Goal: Task Accomplishment & Management: Use online tool/utility

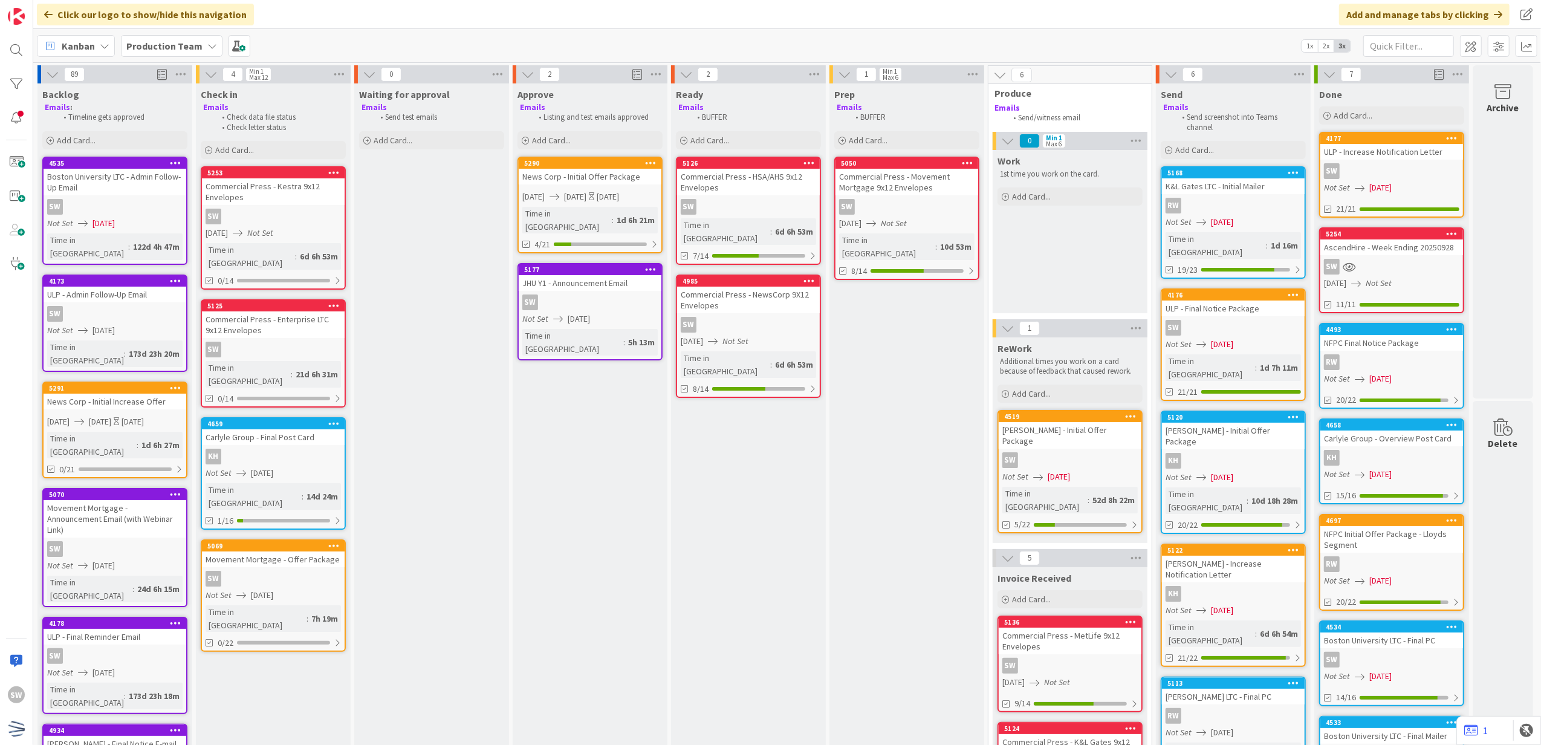
click at [181, 151] on div "Backlog Emails : Timeline gets approved Add Card..." at bounding box center [114, 117] width 155 height 68
click at [174, 146] on div "Add Card..." at bounding box center [114, 140] width 145 height 18
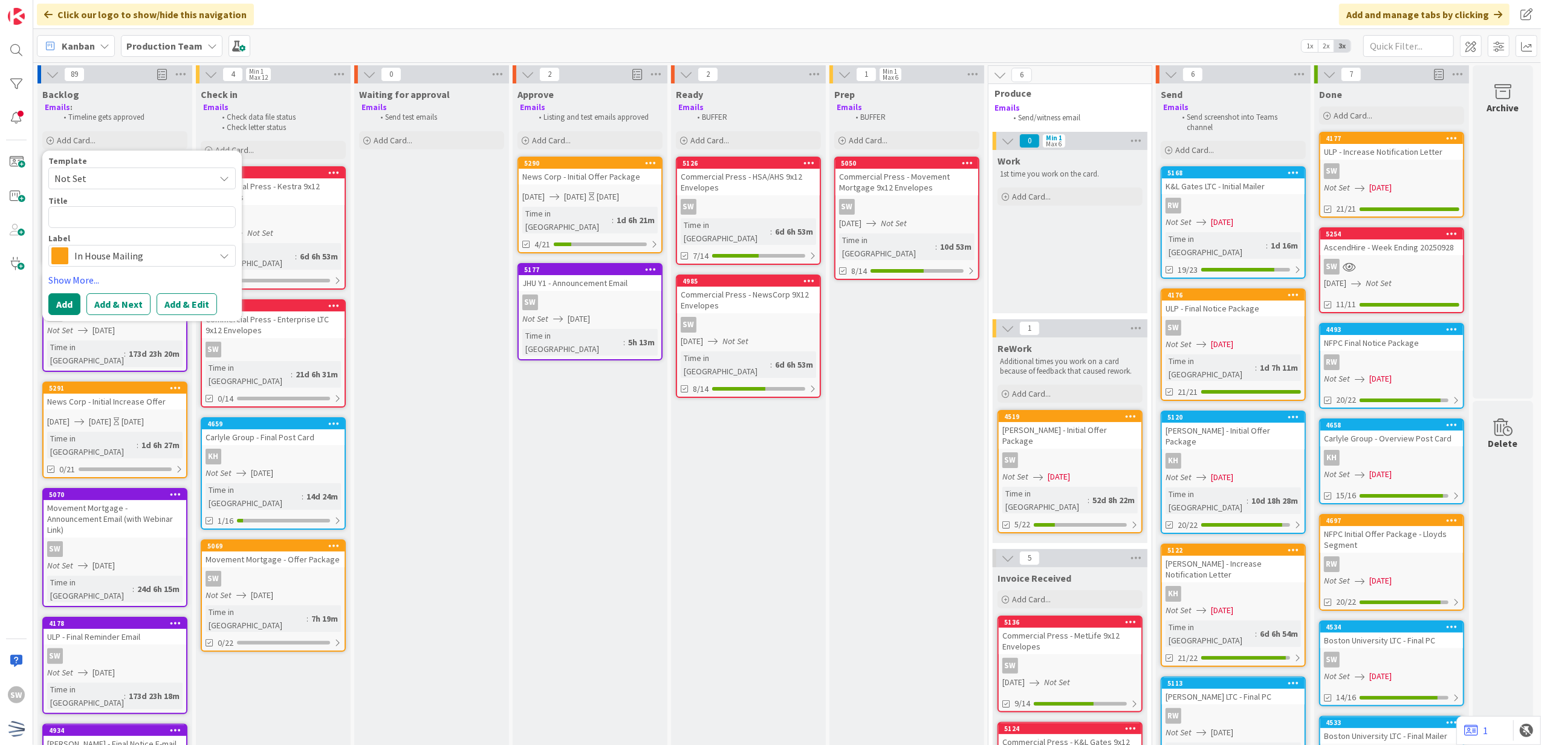
click at [138, 268] on div "Template Not Set Title 0 / 128 Label In House Mailing Show More... Add Add & Ne…" at bounding box center [141, 236] width 187 height 159
click at [143, 264] on span "In House Mailing" at bounding box center [141, 255] width 134 height 17
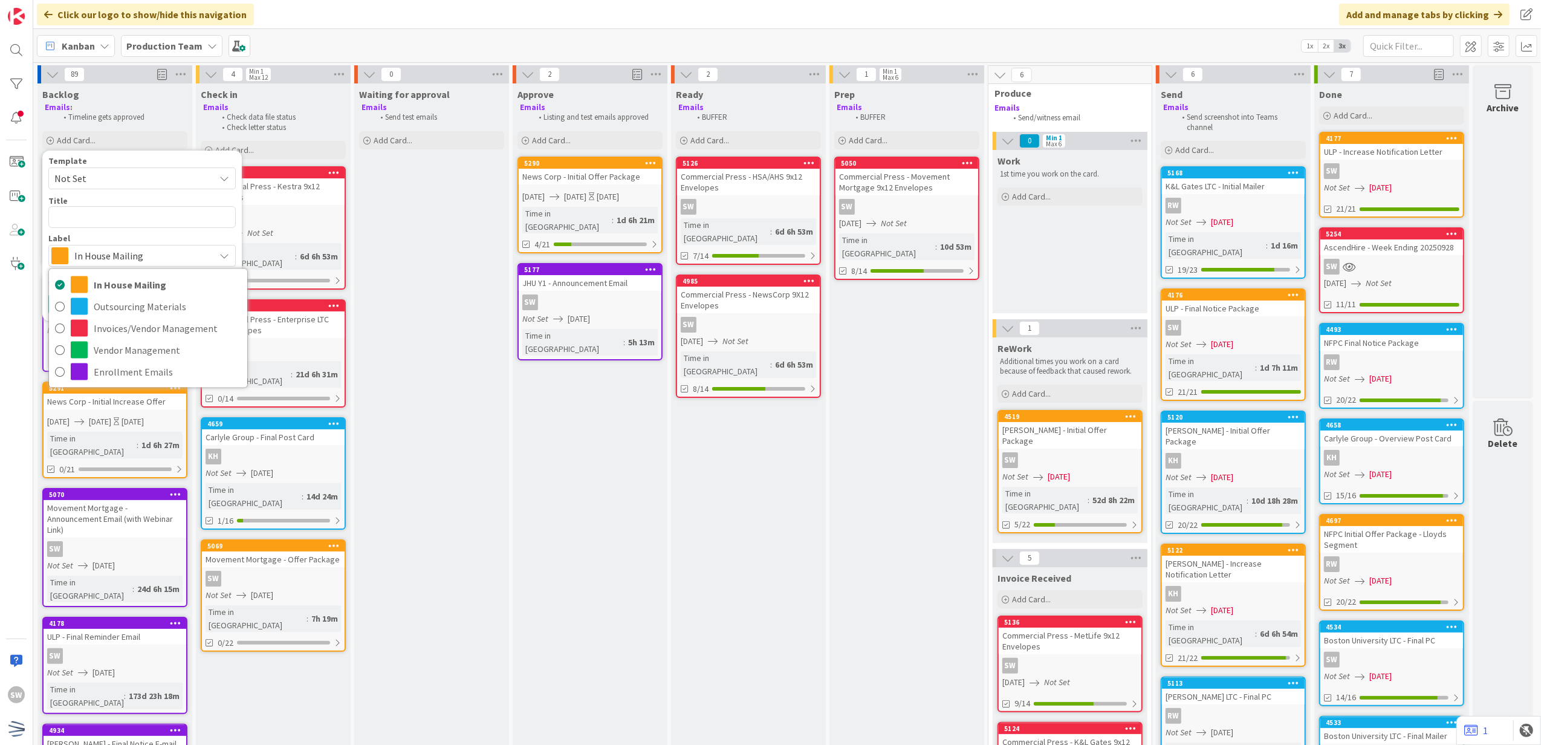
click at [178, 180] on span "Not Set" at bounding box center [129, 178] width 151 height 16
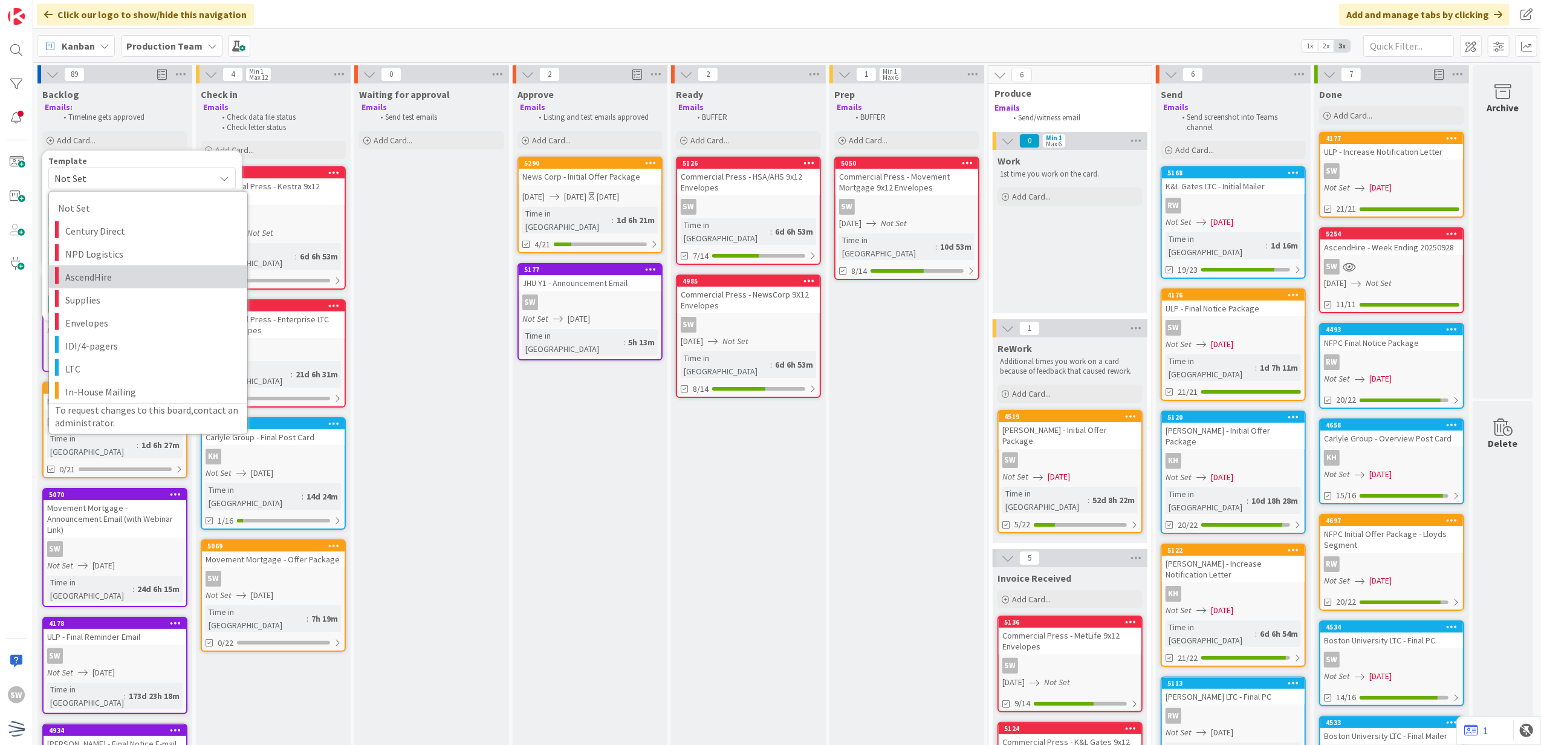
click at [157, 274] on span "AscendHire" at bounding box center [151, 276] width 173 height 16
type textarea "x"
type textarea "AscendHire"
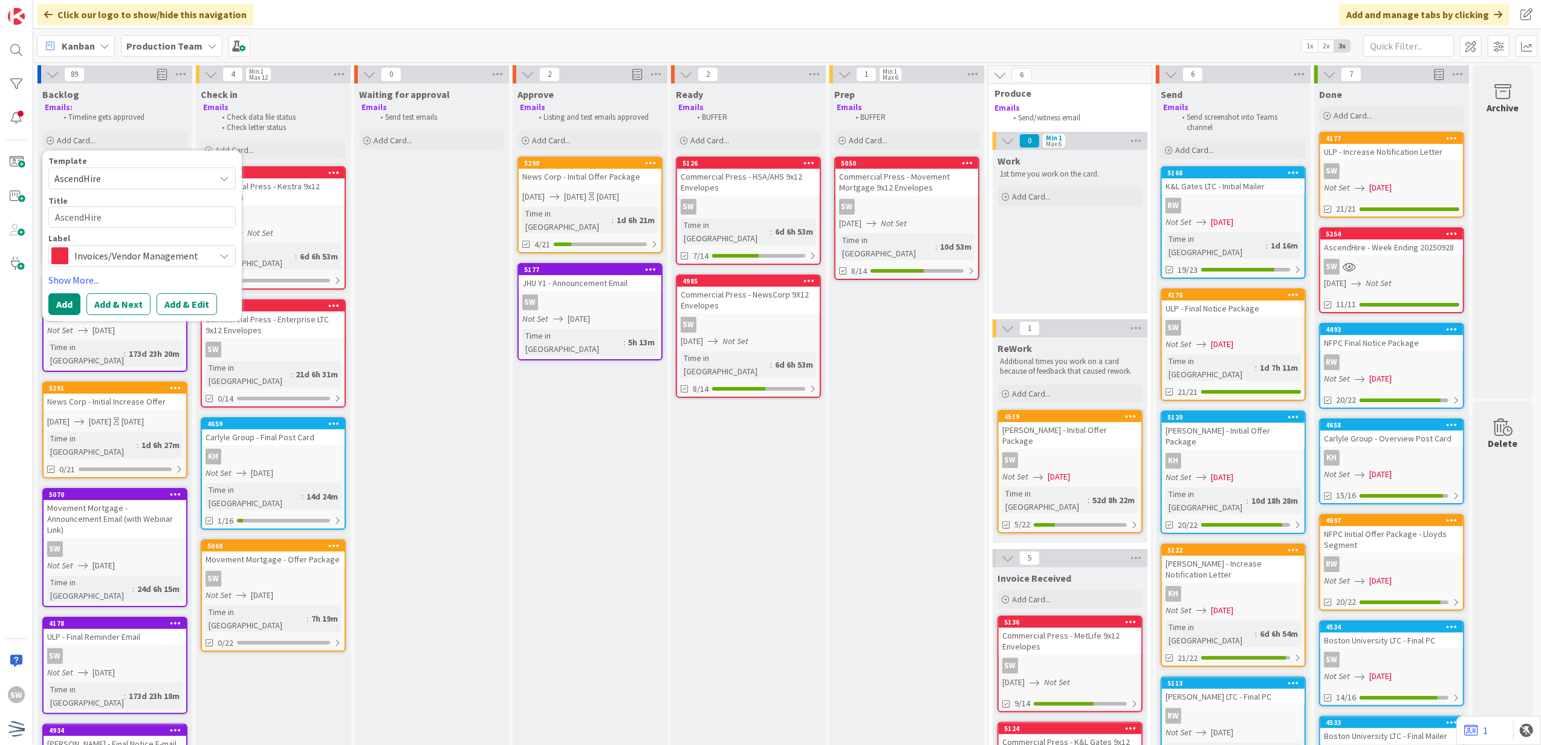
click at [172, 228] on div "Title 10 / 128 AscendHire" at bounding box center [141, 211] width 187 height 33
click at [177, 215] on textarea "AscendHire" at bounding box center [141, 217] width 187 height 22
type textarea "x"
type textarea "AscendHire"
type textarea "x"
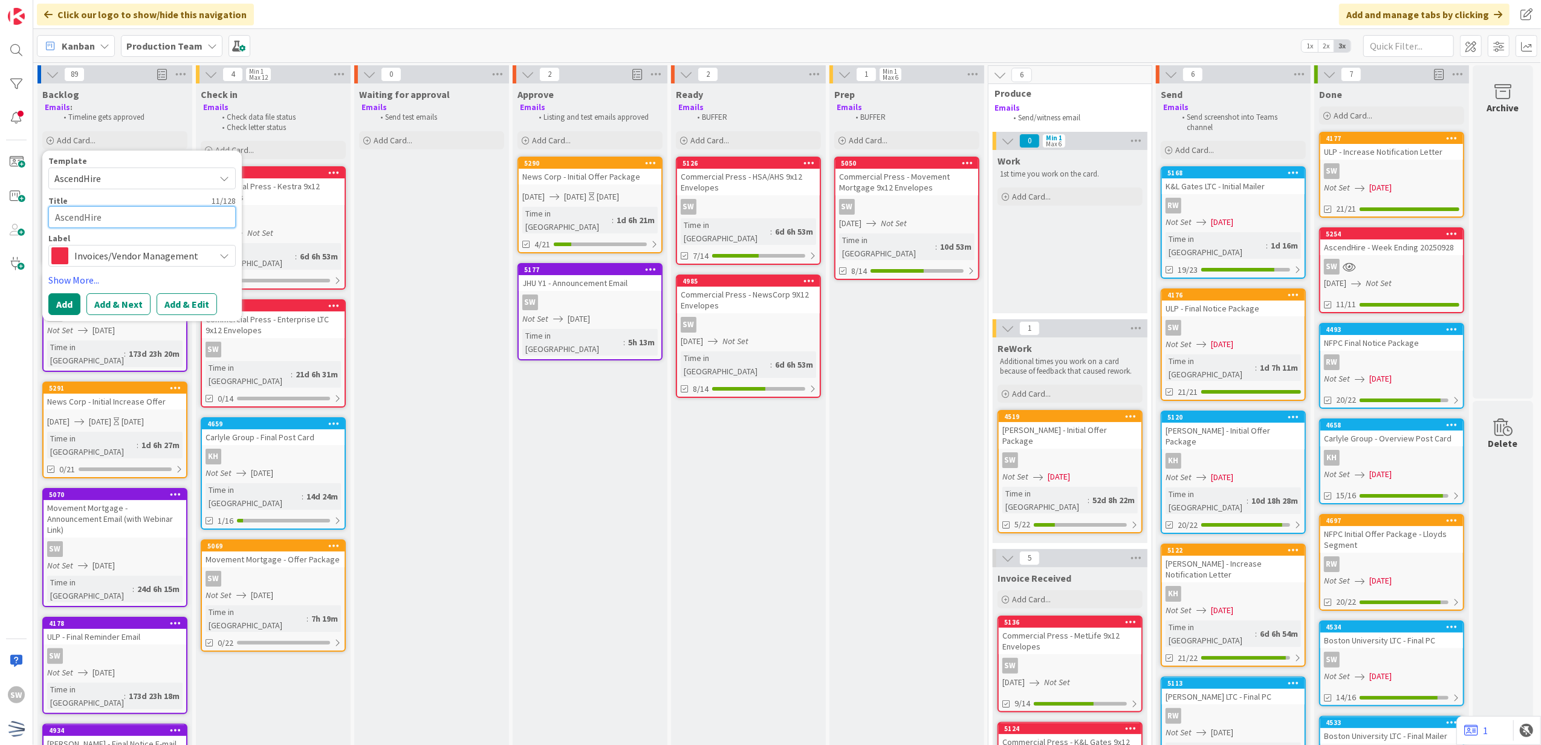
type textarea "AscendHire -"
type textarea "x"
type textarea "AscendHire -"
type textarea "x"
type textarea "AscendHire - T"
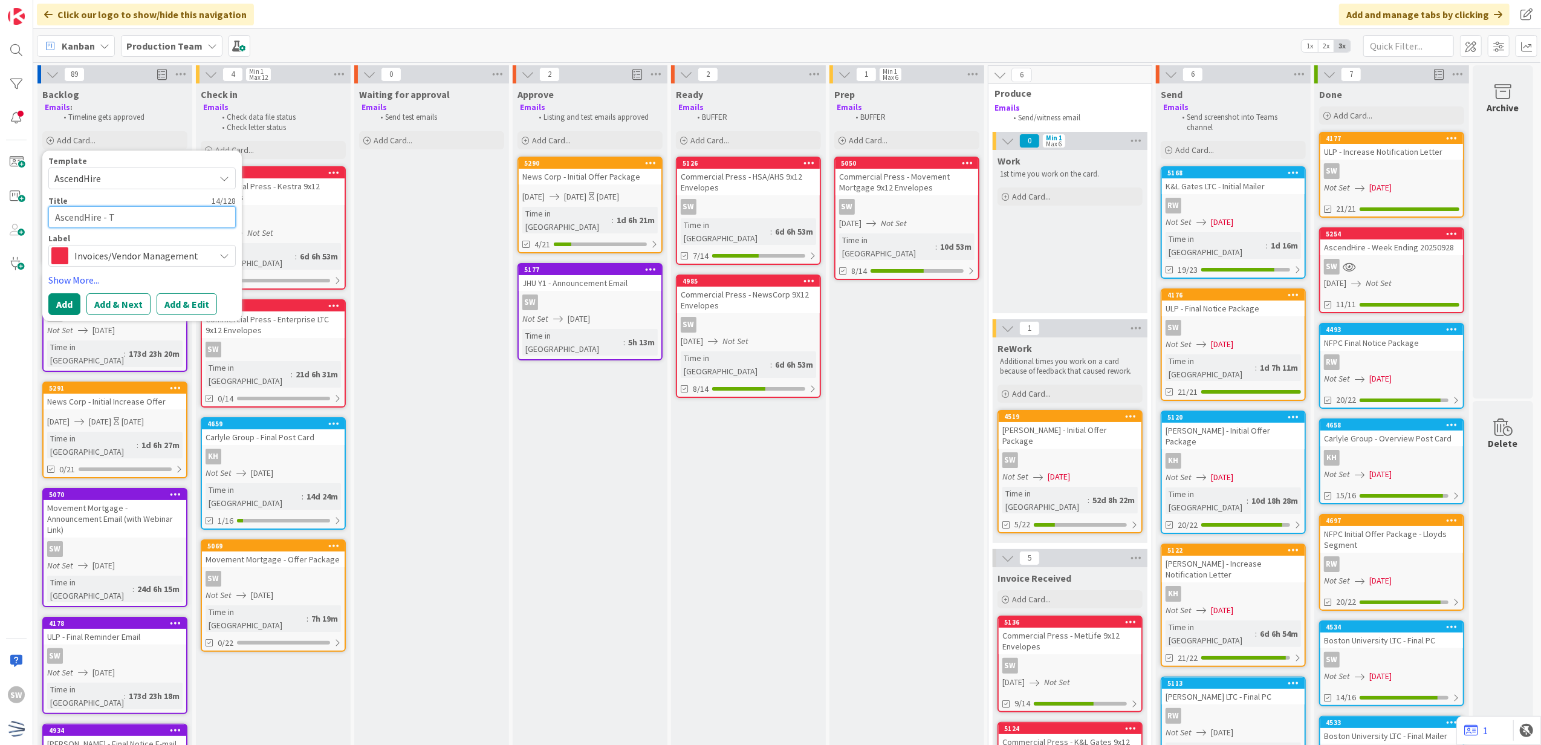
type textarea "x"
type textarea "AscendHire - Te"
type textarea "x"
type textarea "AscendHire - Tem"
type textarea "x"
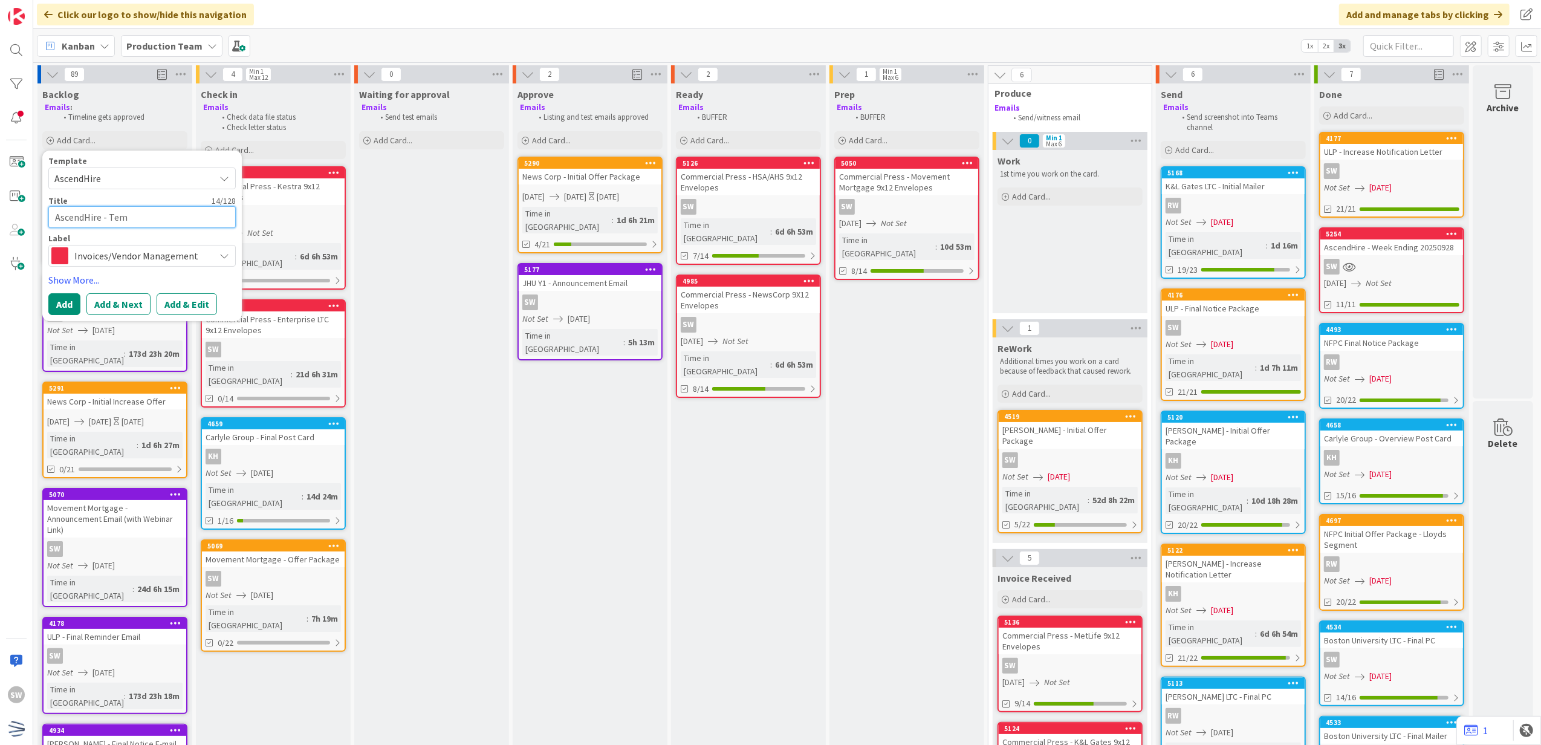
type textarea "AscendHire - Temp"
type textarea "x"
type textarea "AscendHire - Temps"
type textarea "x"
type textarea "AscendHire - Temps"
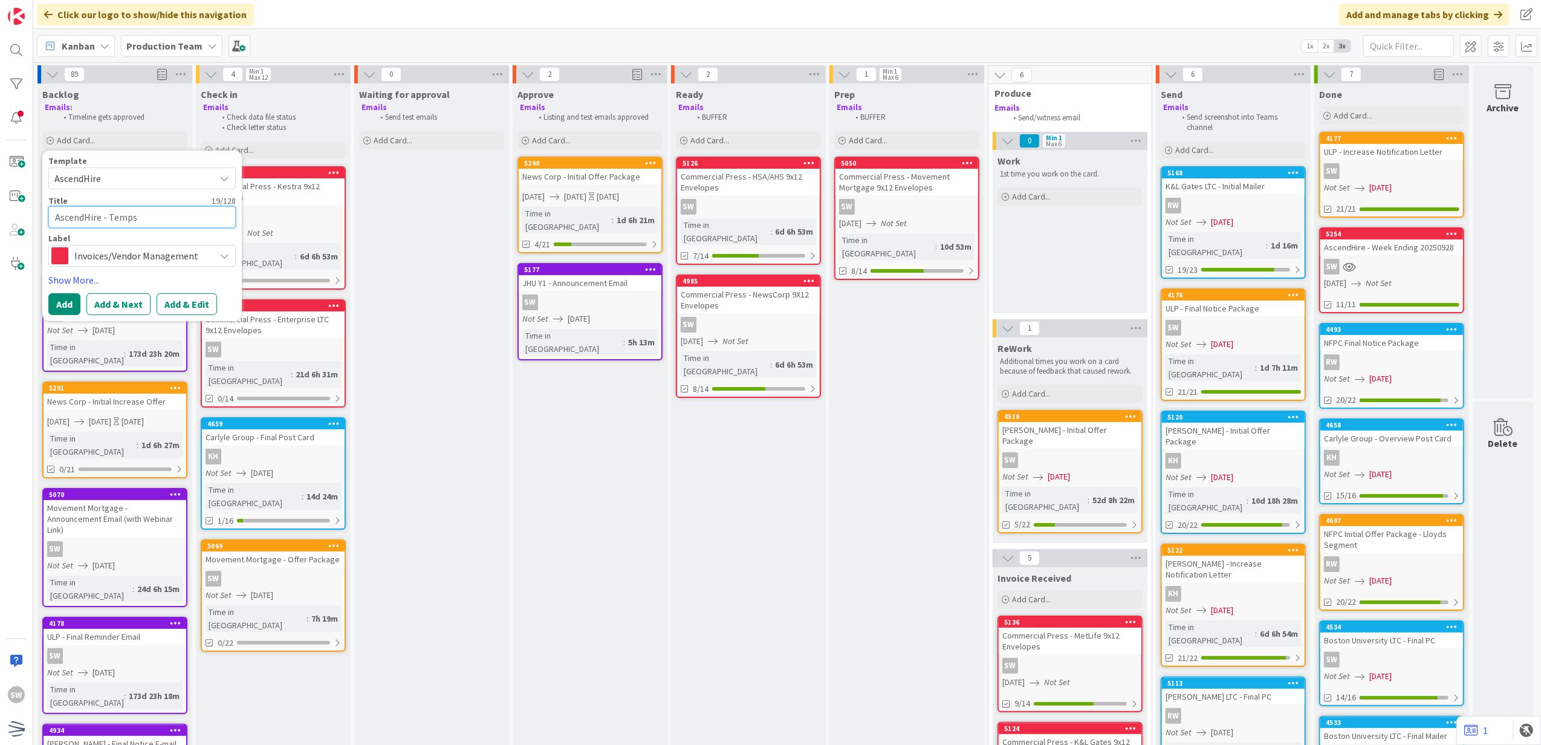
type textarea "x"
type textarea "AscendHire - Temps W"
type textarea "x"
type textarea "AscendHire - Temps We"
type textarea "x"
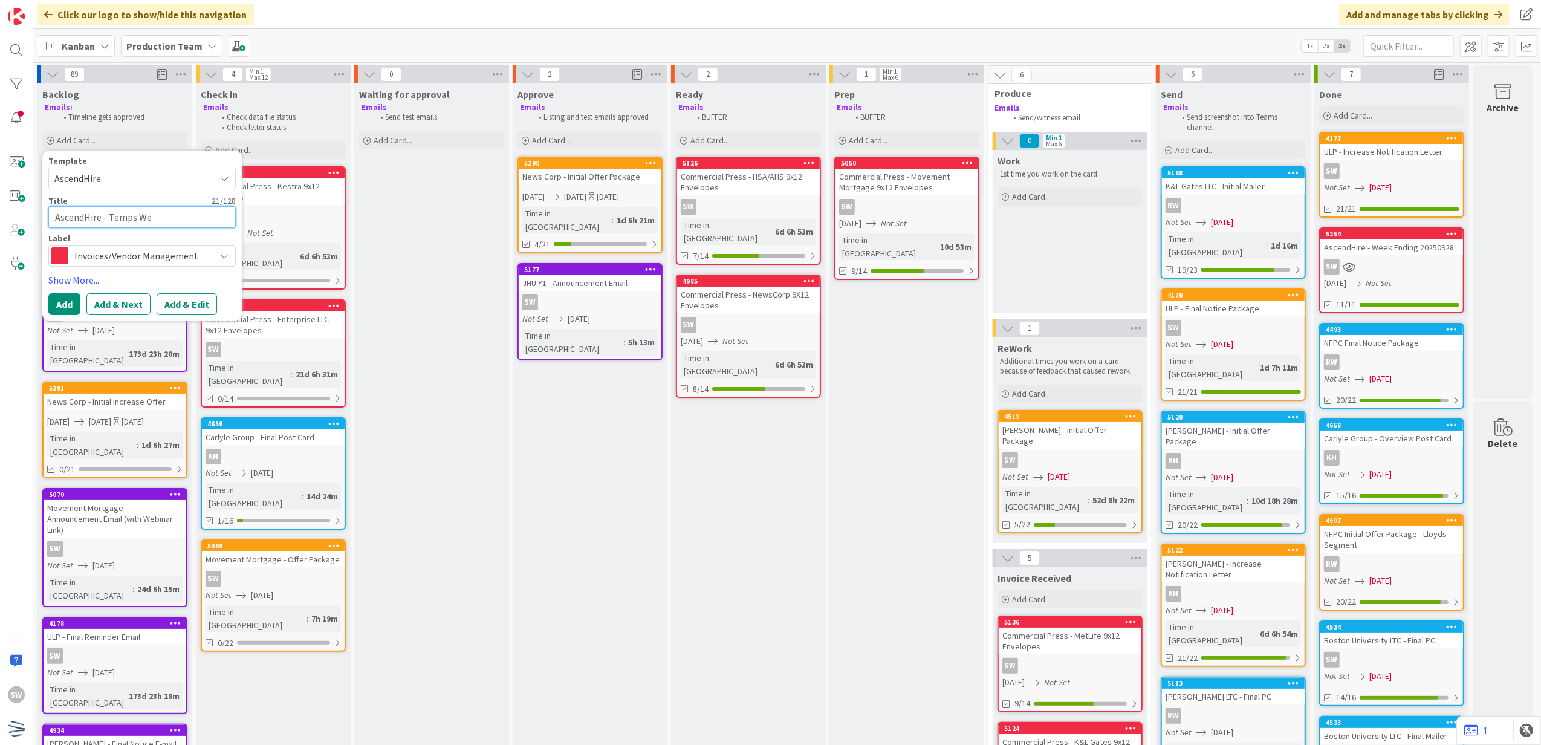
type textarea "AscendHire - Temps Wee"
type textarea "x"
type textarea "AscendHire - Temps Week"
type textarea "x"
type textarea "AscendHire - Temps Week"
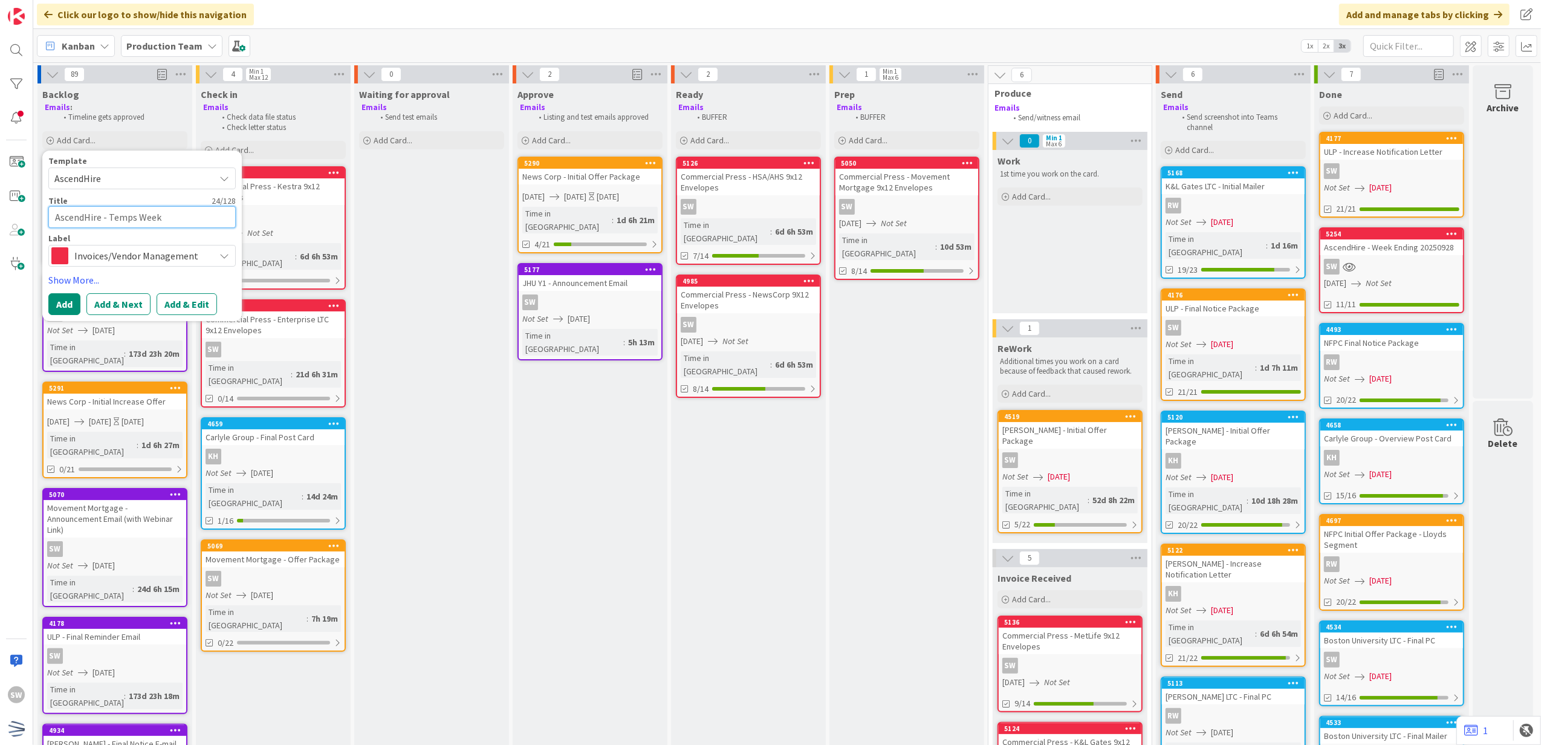
type textarea "x"
type textarea "AscendHire - Temps Week E"
type textarea "x"
type textarea "AscendHire - Temps Week En"
type textarea "x"
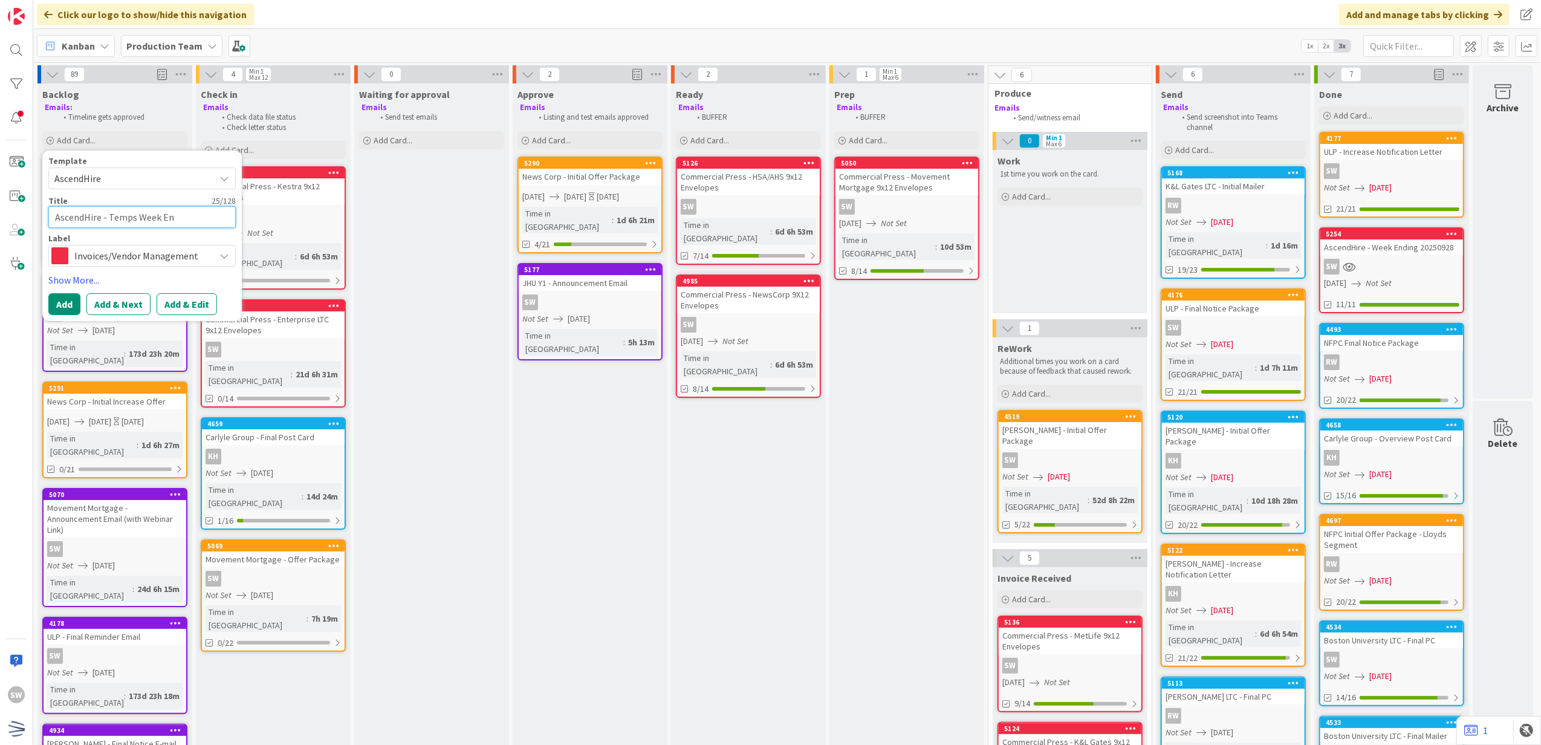
type textarea "AscendHire - Temps Week End"
type textarea "x"
type textarea "AscendHire - Temps Week Endi"
type textarea "x"
type textarea "AscendHire - Temps Week Endin"
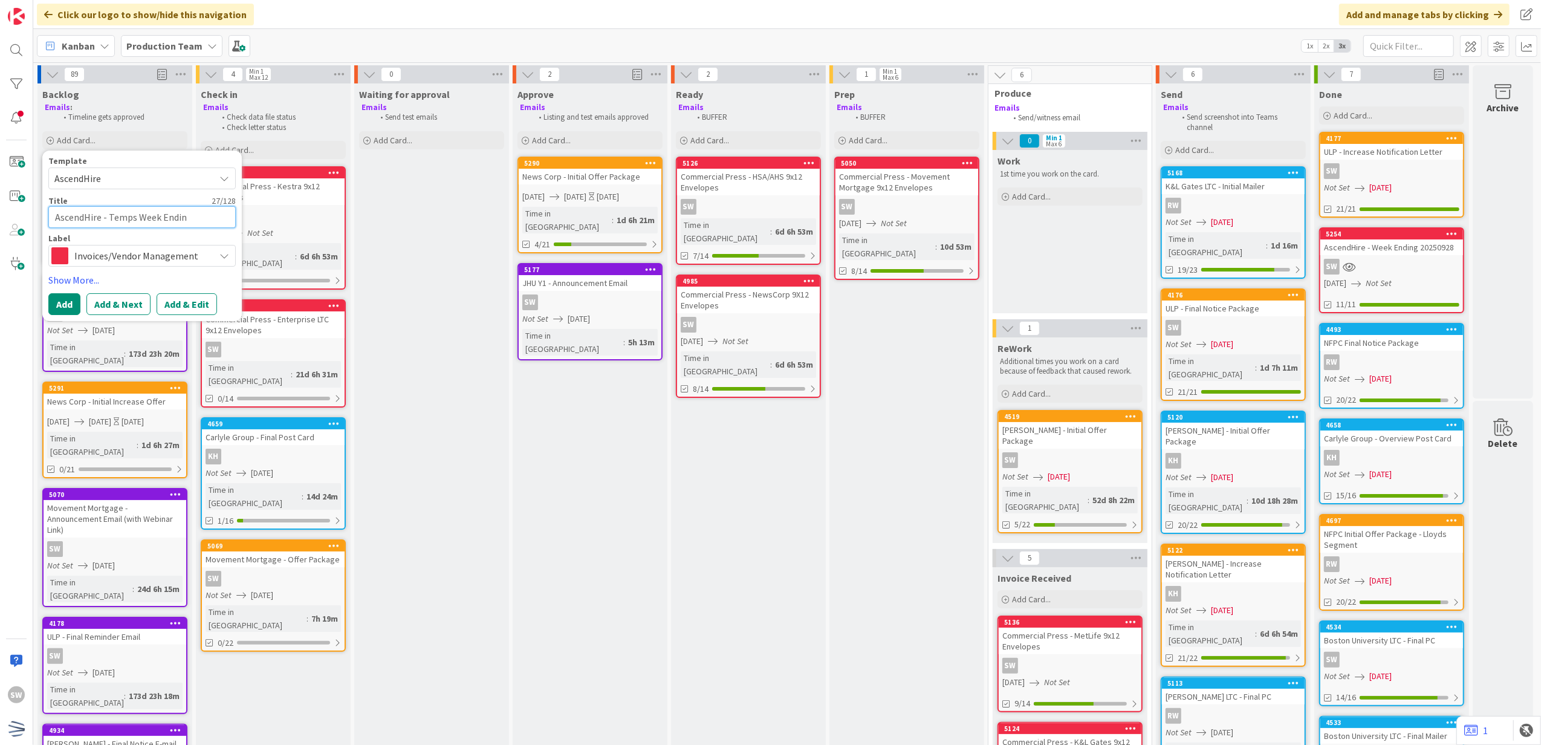
type textarea "x"
type textarea "AscendHire - Temps Week Ending"
type textarea "x"
type textarea "AscendHire - Temps Week Ending"
type textarea "x"
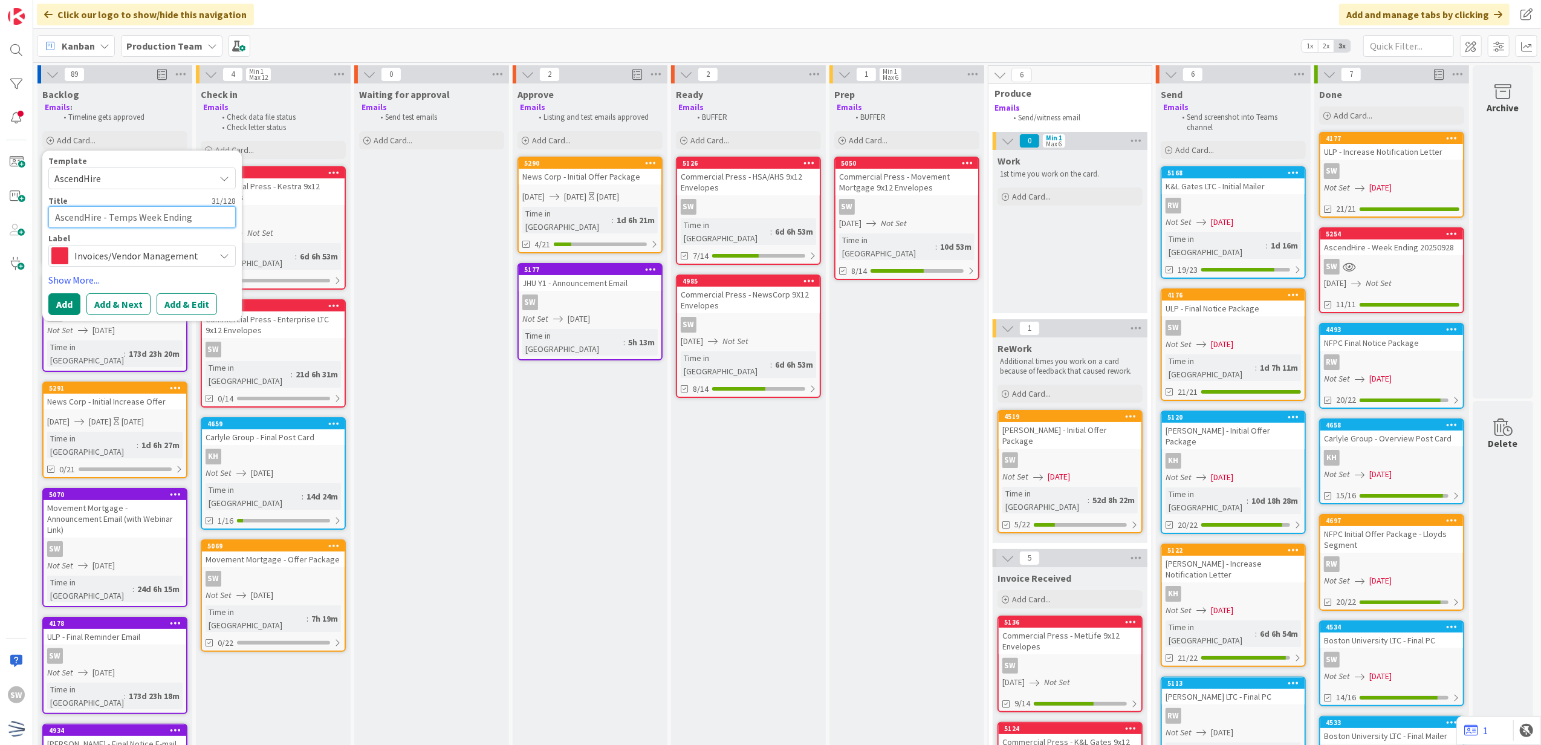
type textarea "AscendHire - Temps Week Ending 2"
type textarea "x"
type textarea "AscendHire - Temps Week Ending 20"
type textarea "x"
type textarea "AscendHire - Temps Week Ending 202"
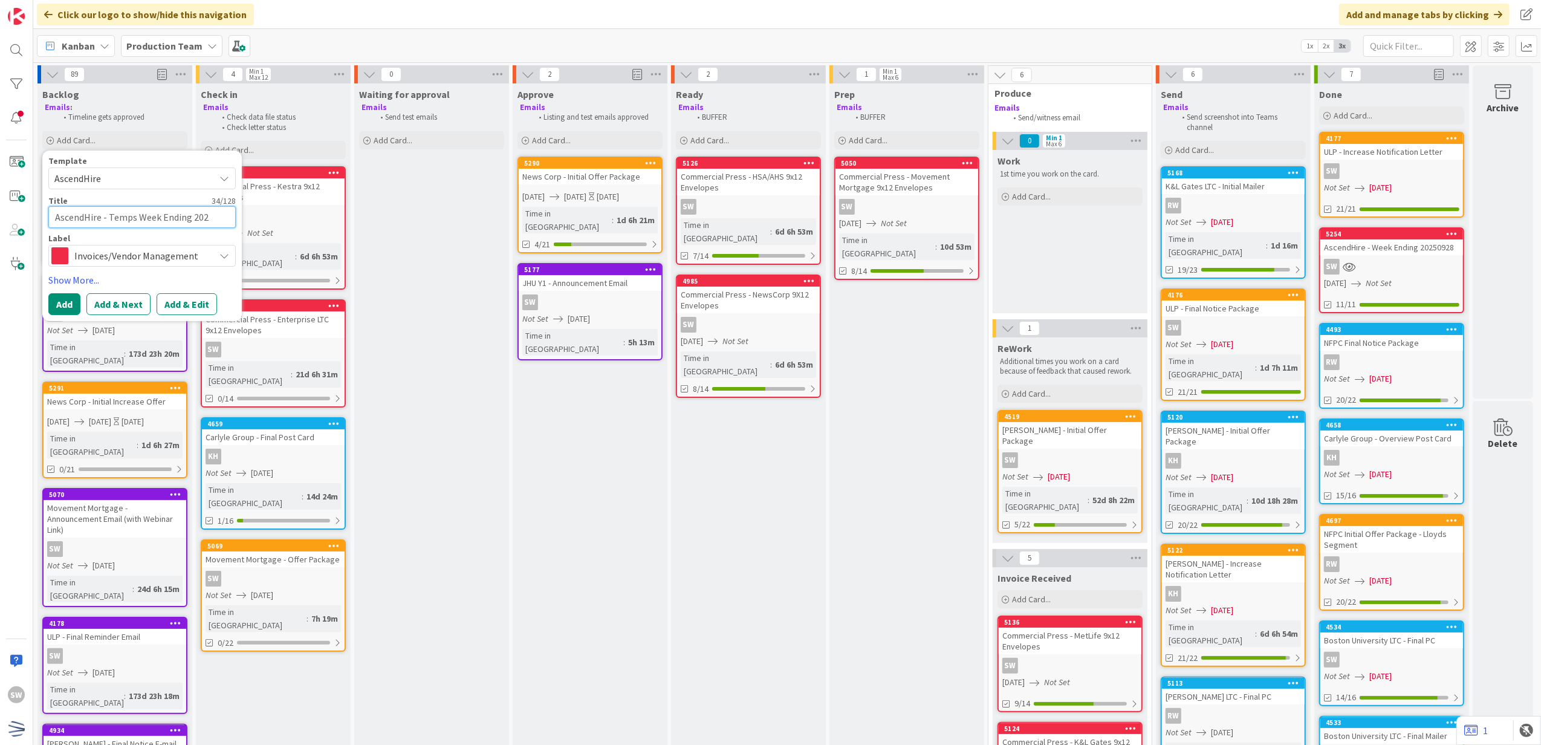
type textarea "x"
type textarea "AscendHire - Temps Week Ending 2025"
type textarea "x"
type textarea "AscendHire - Temps Week Ending 20251"
type textarea "x"
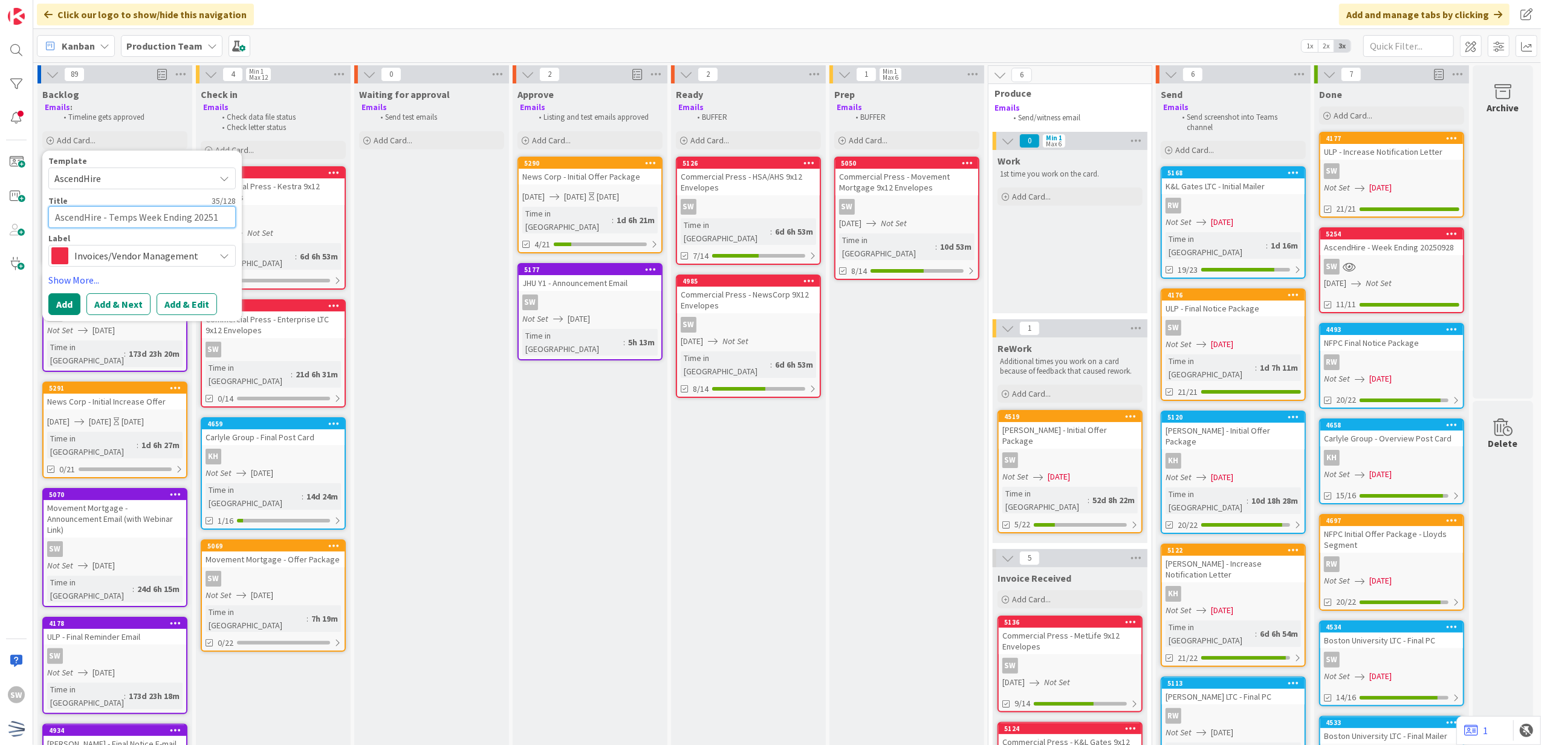
type textarea "AscendHire - Temps Week Ending 202510"
type textarea "x"
type textarea "AscendHire - Temps Week Ending 2025101"
type textarea "x"
type textarea "AscendHire - Temps Week Ending 20251010"
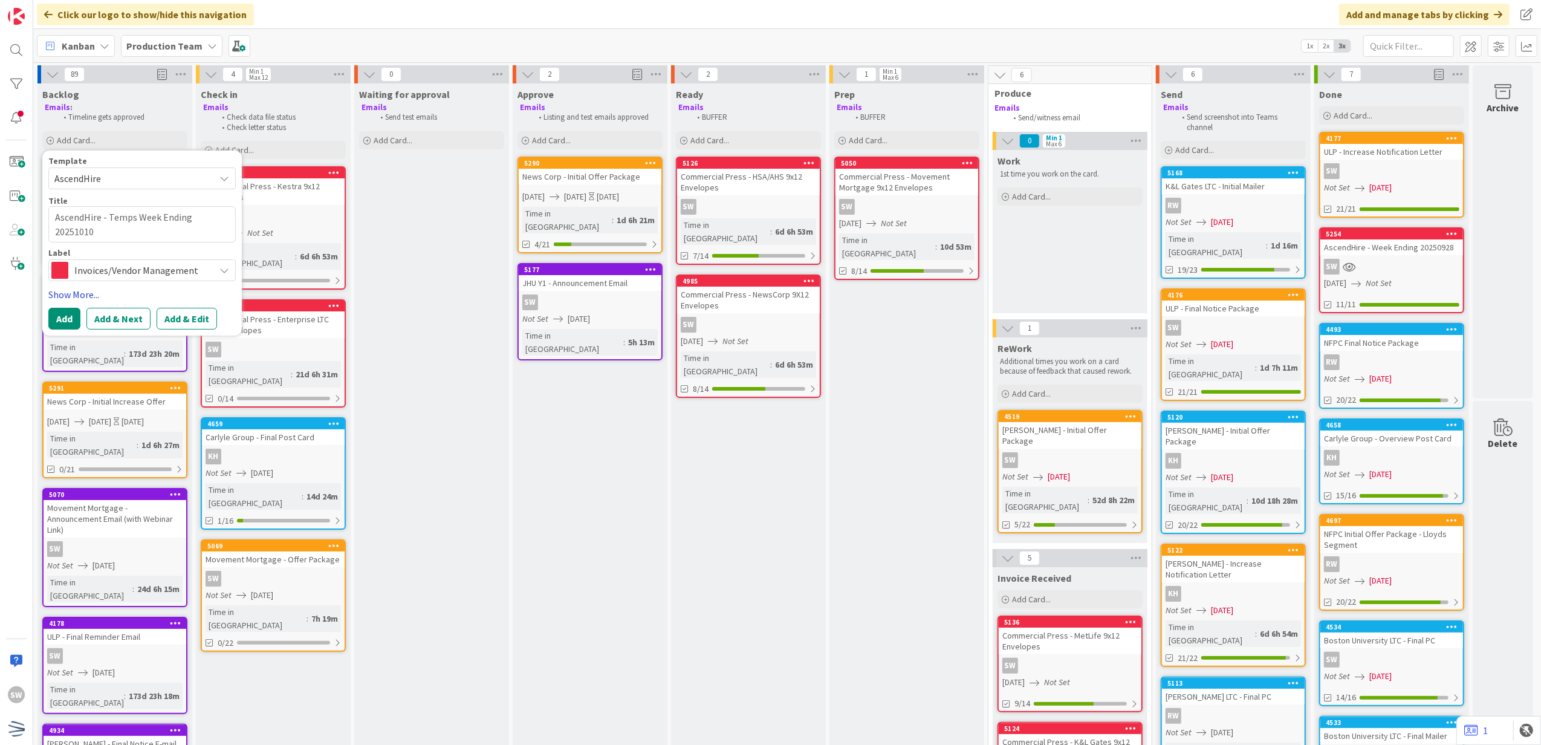
click at [92, 287] on link "Show More..." at bounding box center [141, 294] width 187 height 15
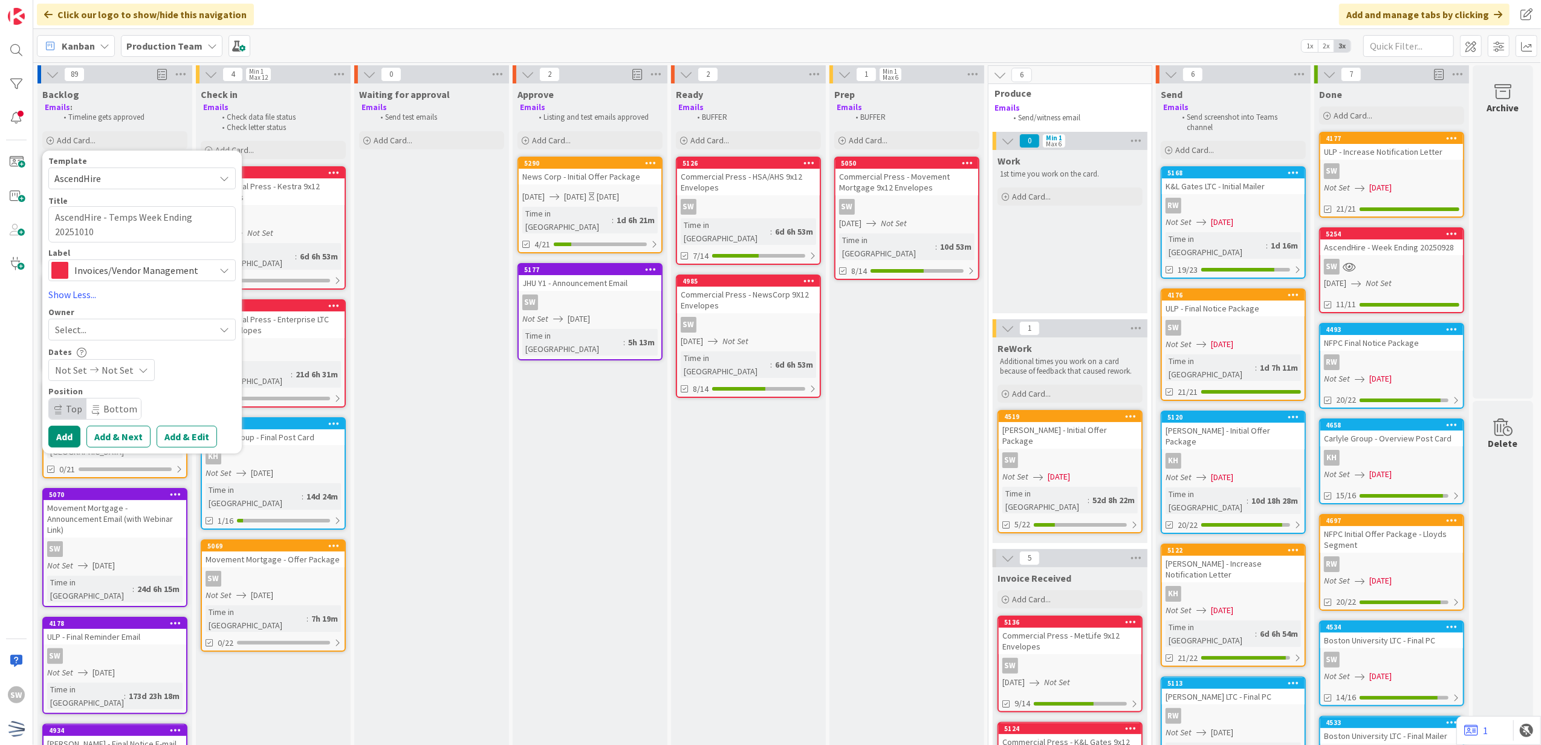
click at [92, 328] on div "Select..." at bounding box center [135, 329] width 160 height 15
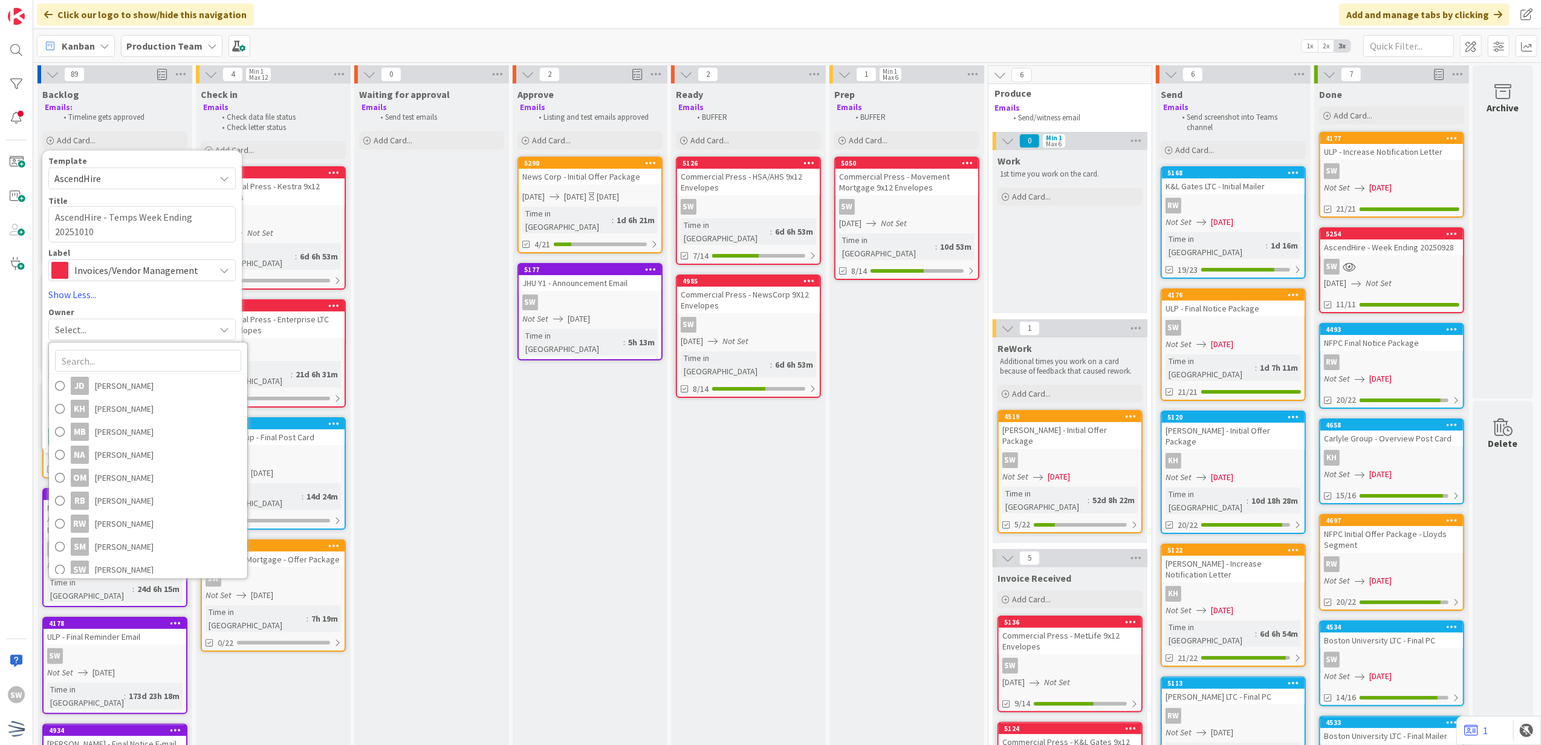
scroll to position [167, 0]
click at [107, 648] on div "SW" at bounding box center [115, 656] width 143 height 16
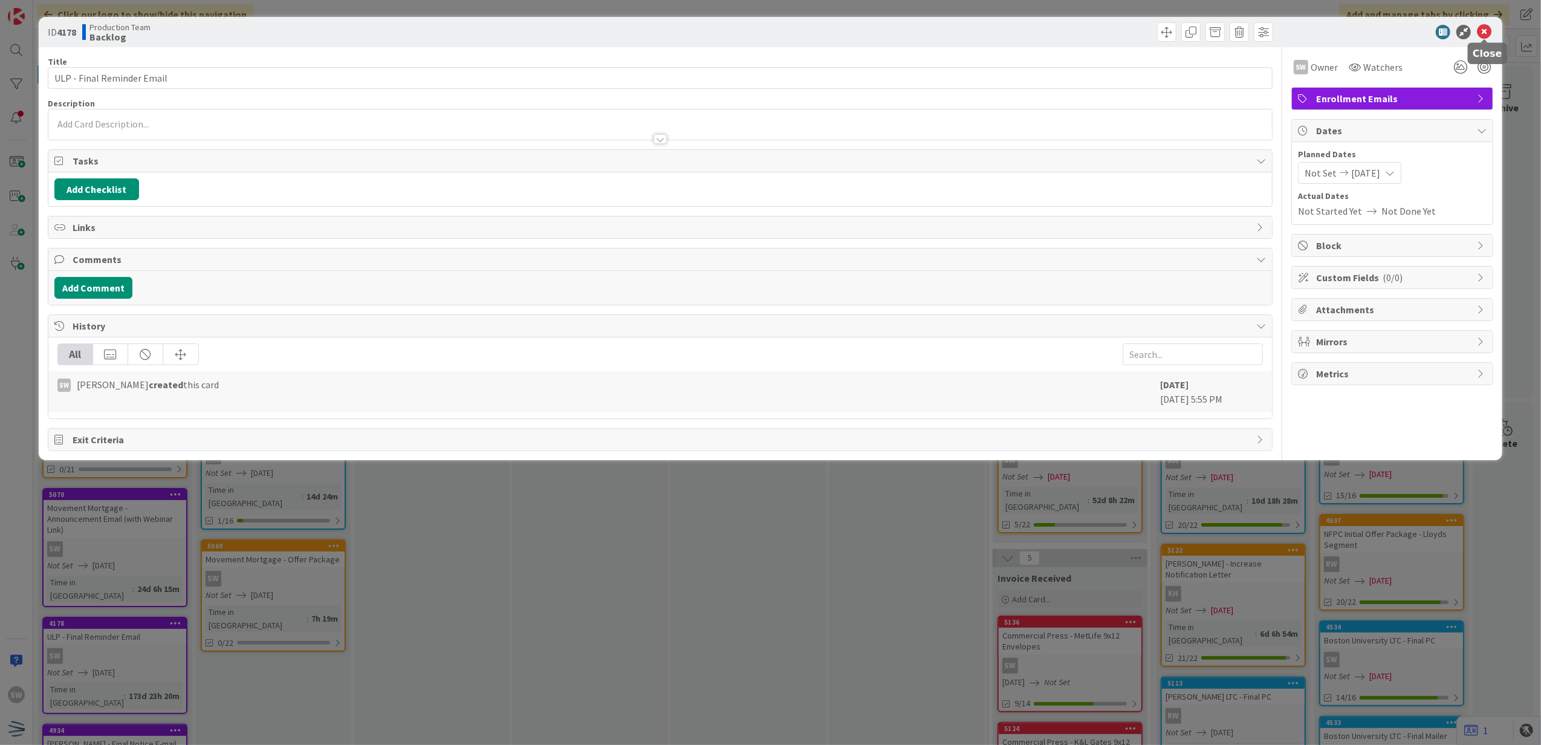
click at [1481, 30] on icon at bounding box center [1484, 32] width 15 height 15
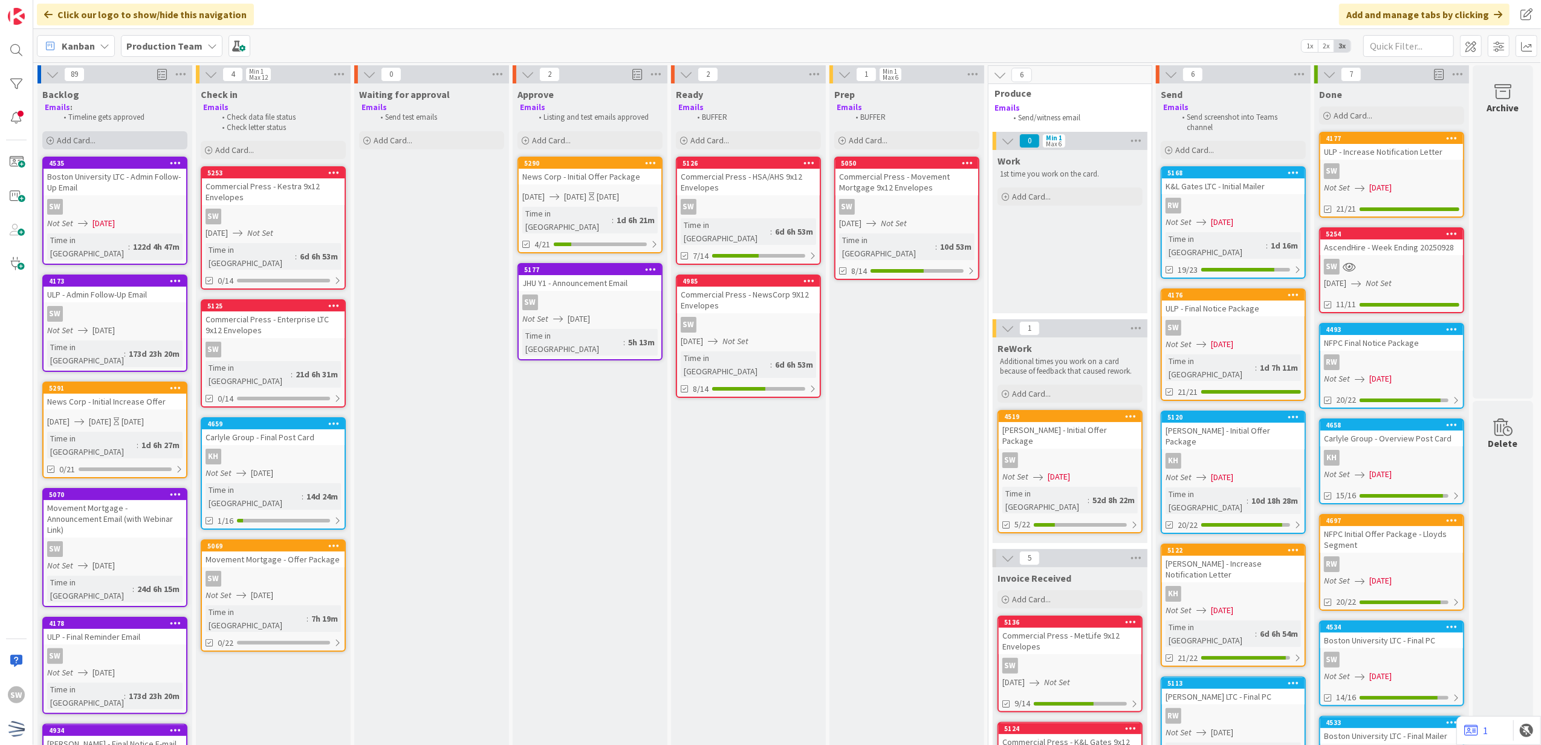
click at [94, 135] on span "Add Card..." at bounding box center [76, 140] width 39 height 11
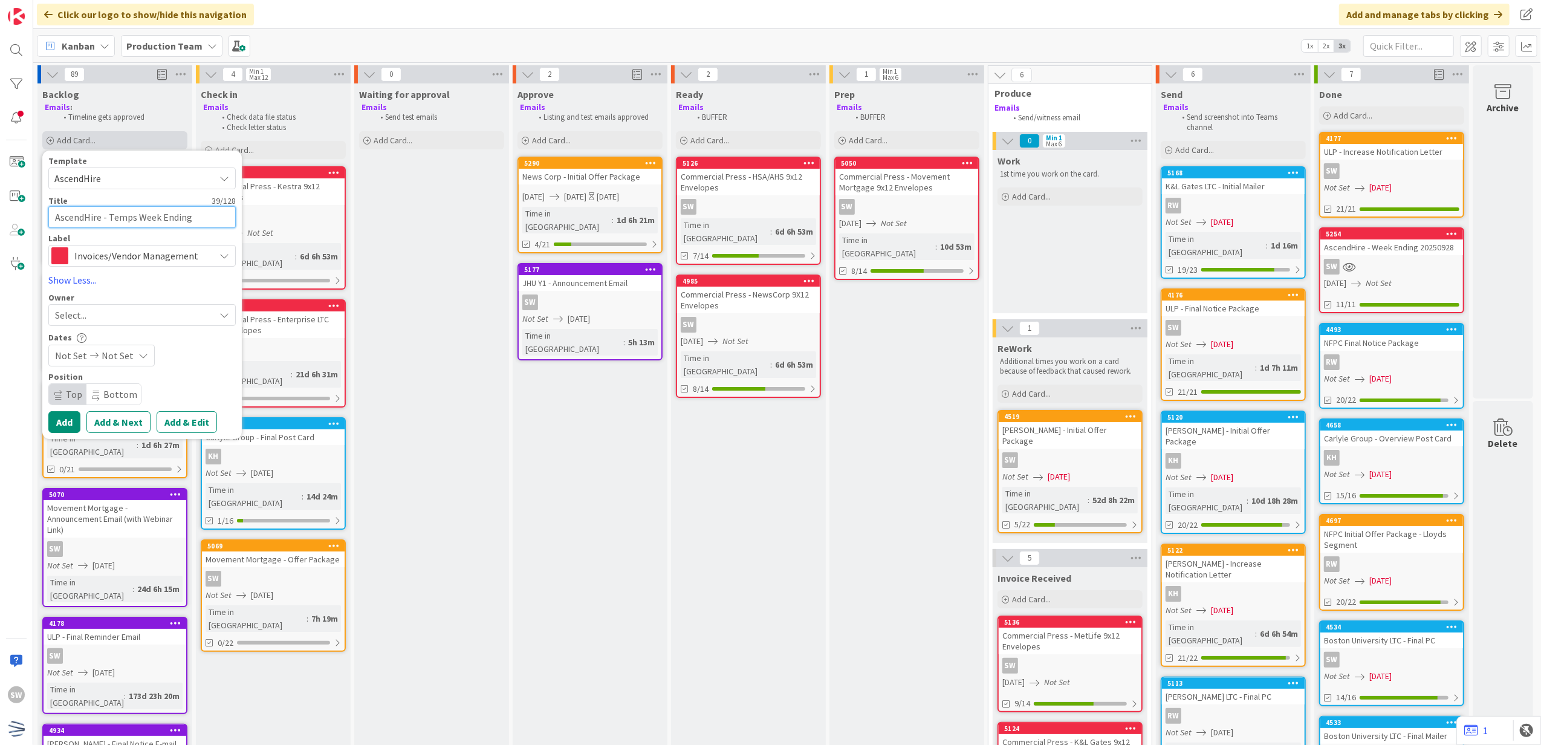
scroll to position [10, 0]
click at [129, 327] on div "Template AscendHire Not Set Century Direct NPD Logistics AscendHire Supplies En…" at bounding box center [141, 295] width 187 height 277
click at [133, 319] on div "Select..." at bounding box center [135, 315] width 160 height 15
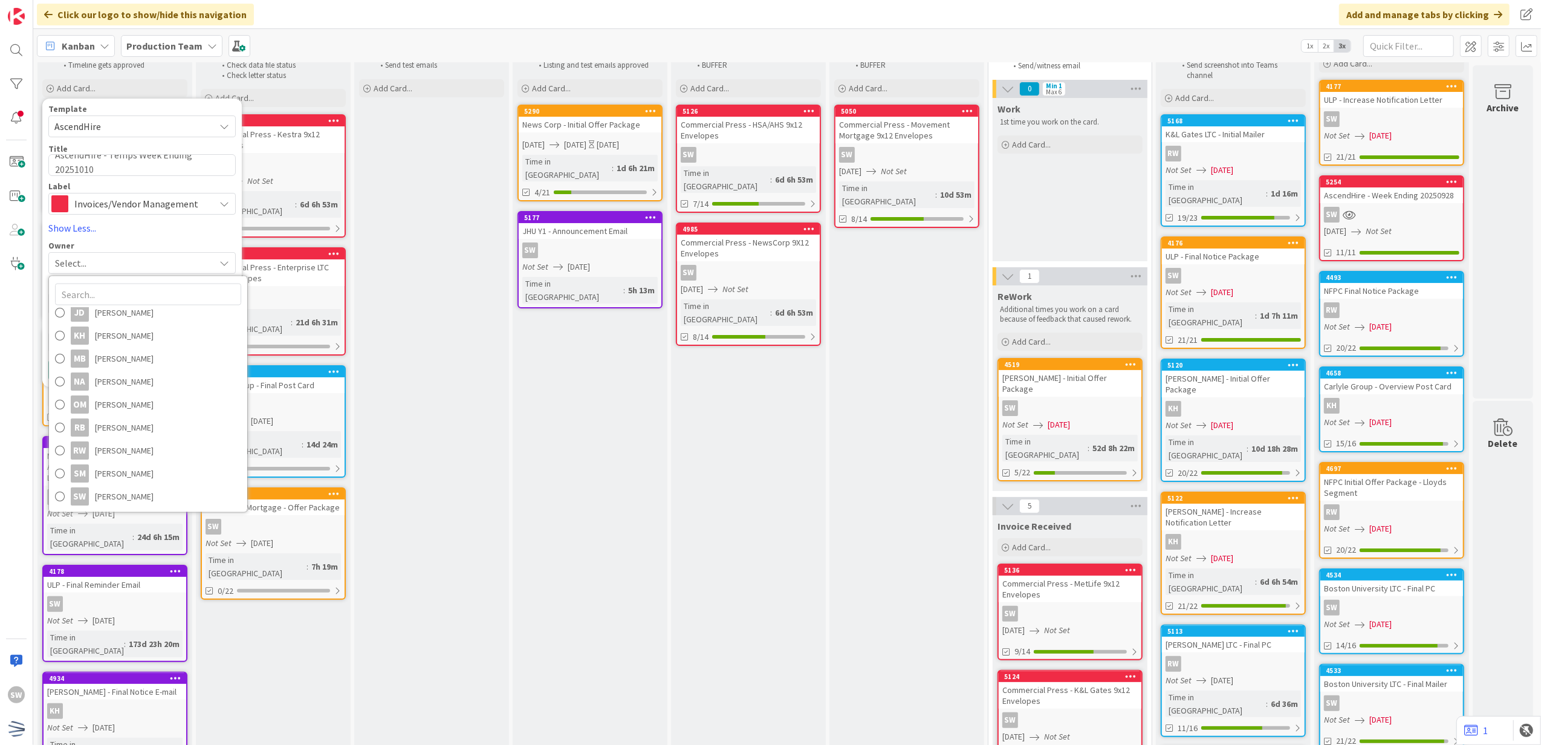
scroll to position [80, 0]
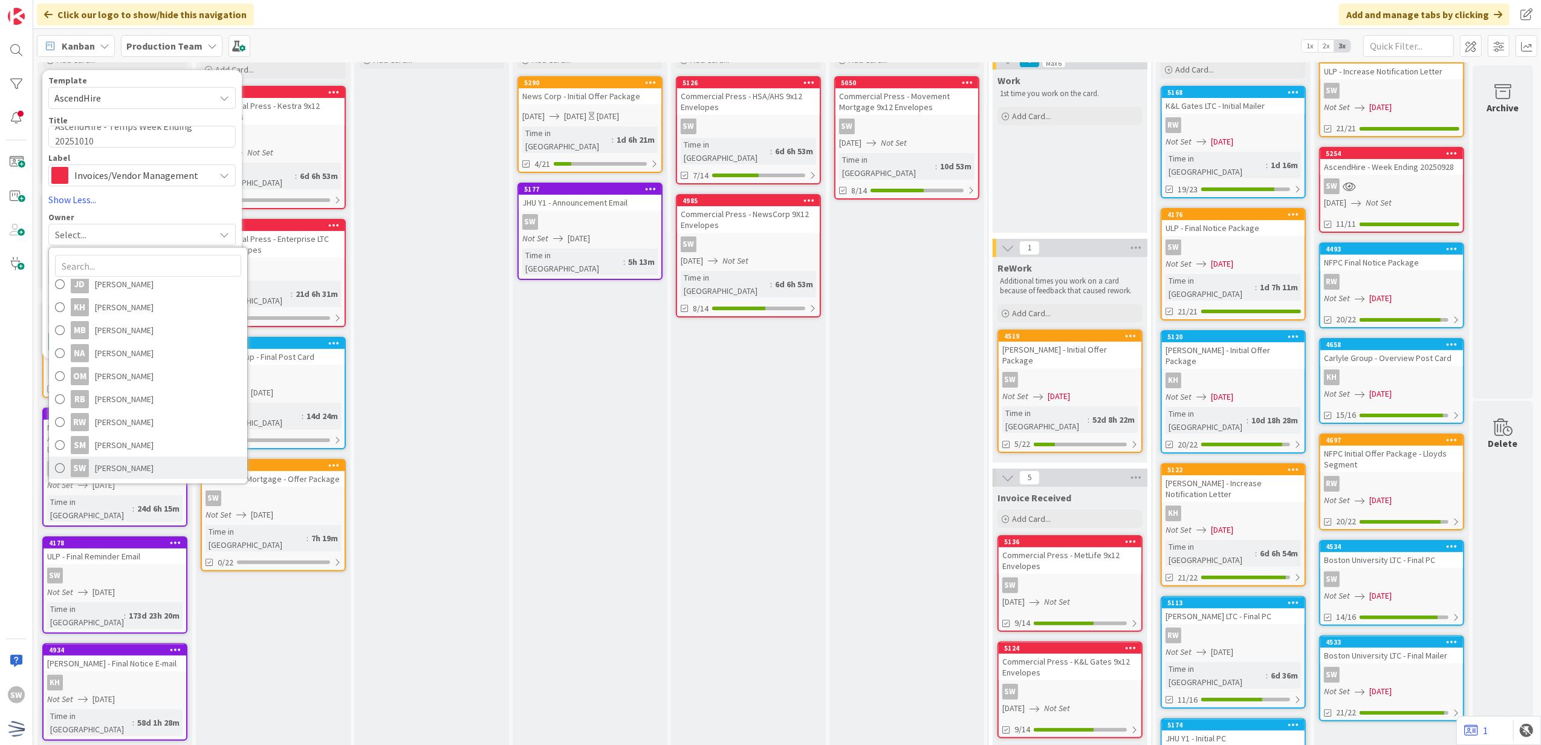
click at [136, 470] on span "[PERSON_NAME]" at bounding box center [124, 468] width 59 height 18
type textarea "x"
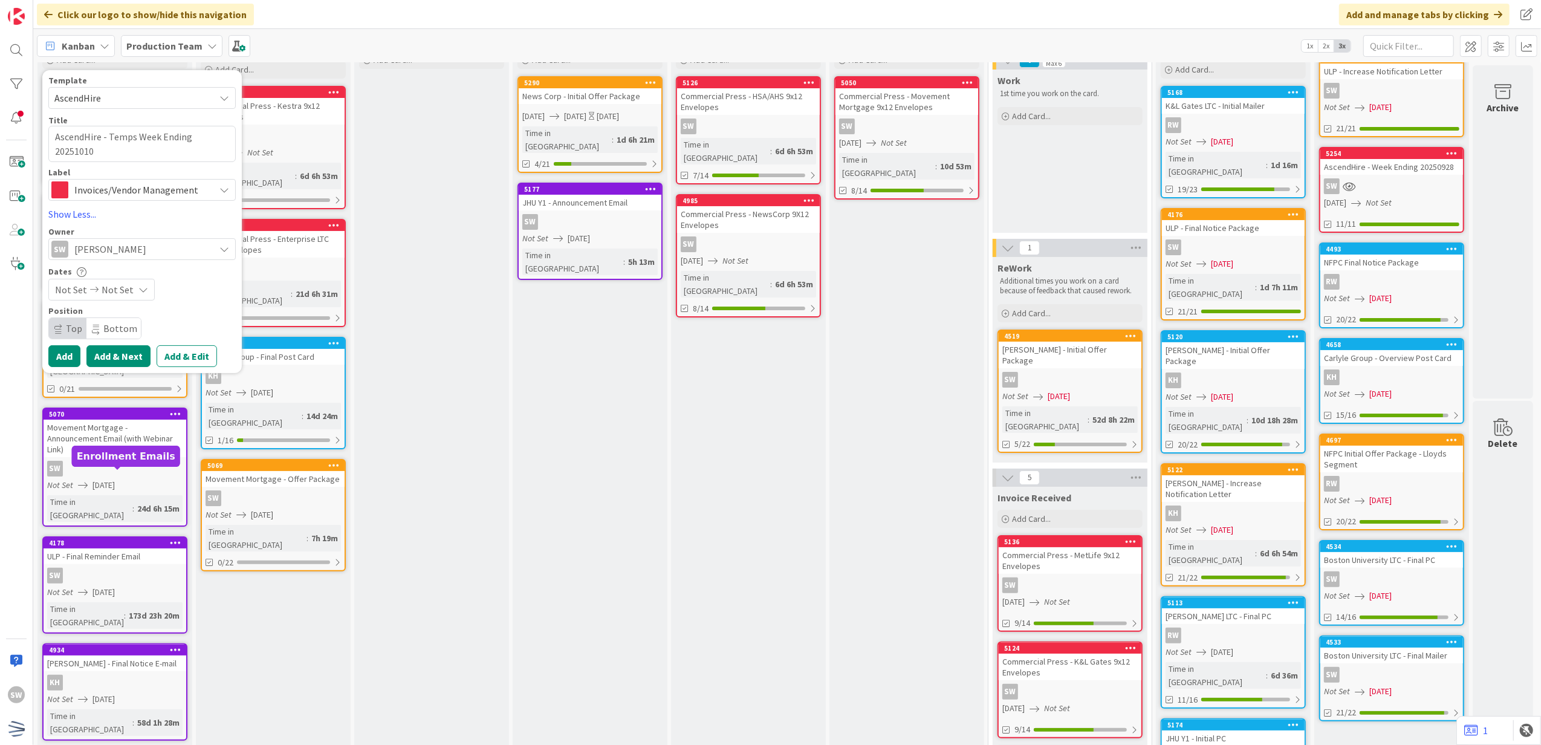
scroll to position [1, 0]
click at [109, 288] on span "Not Set" at bounding box center [118, 289] width 32 height 15
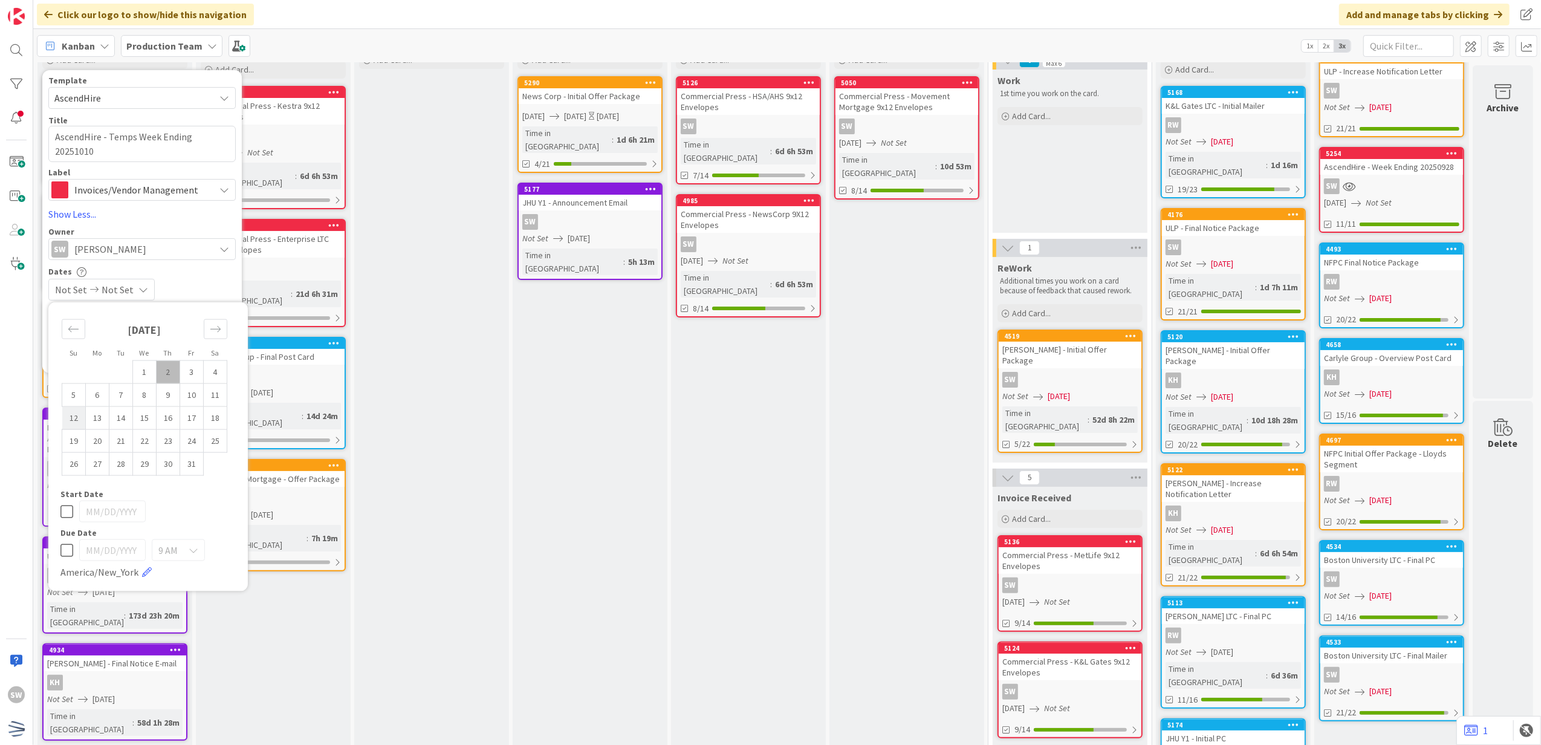
click at [83, 410] on td "12" at bounding box center [74, 417] width 24 height 23
type input "[DATE]"
click at [92, 156] on textarea "AscendHire - Temps Week Ending 20251010" at bounding box center [141, 144] width 187 height 37
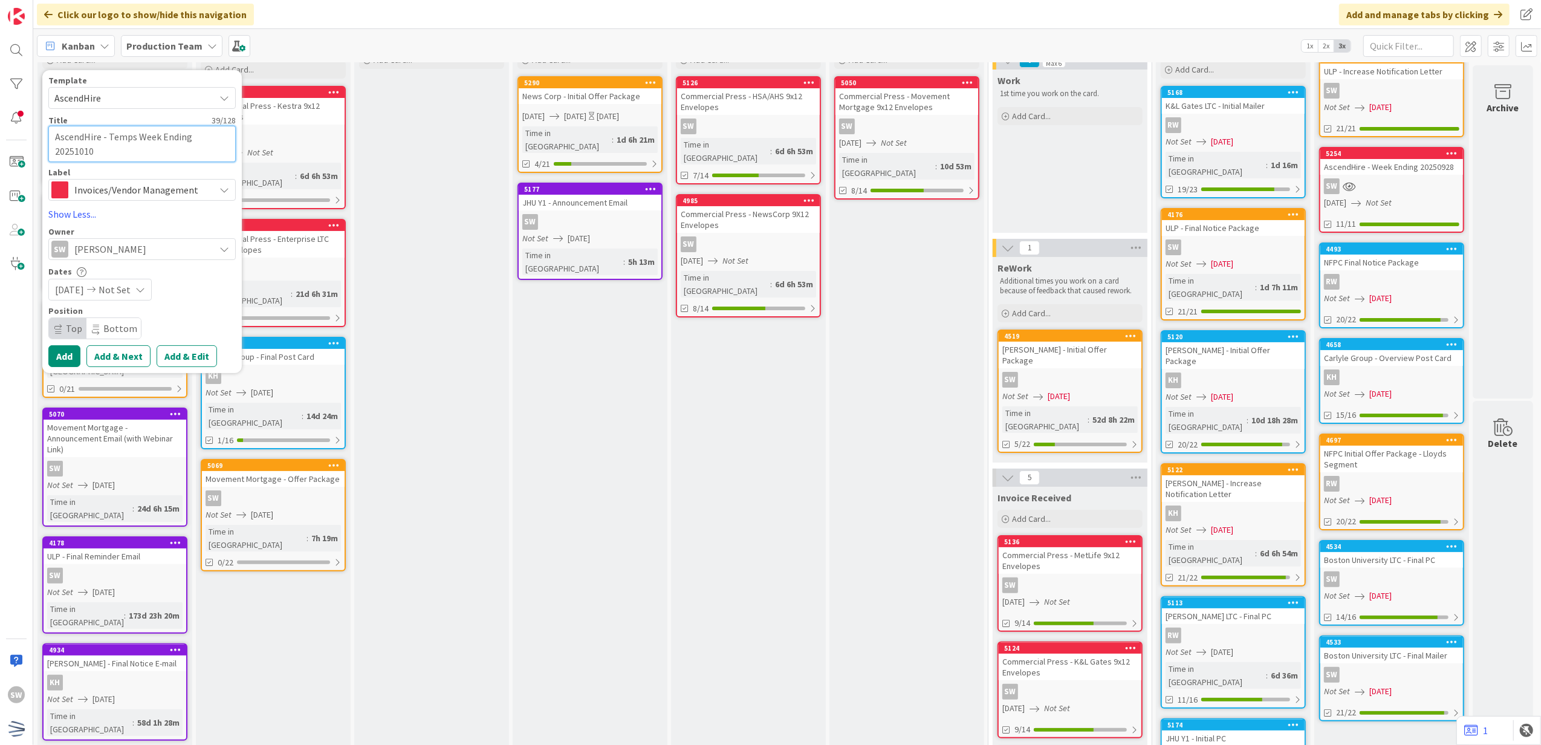
type textarea "x"
type textarea "AscendHire - Temps Week Ending 2025101"
type textarea "x"
type textarea "AscendHire - Temps Week Ending 202510"
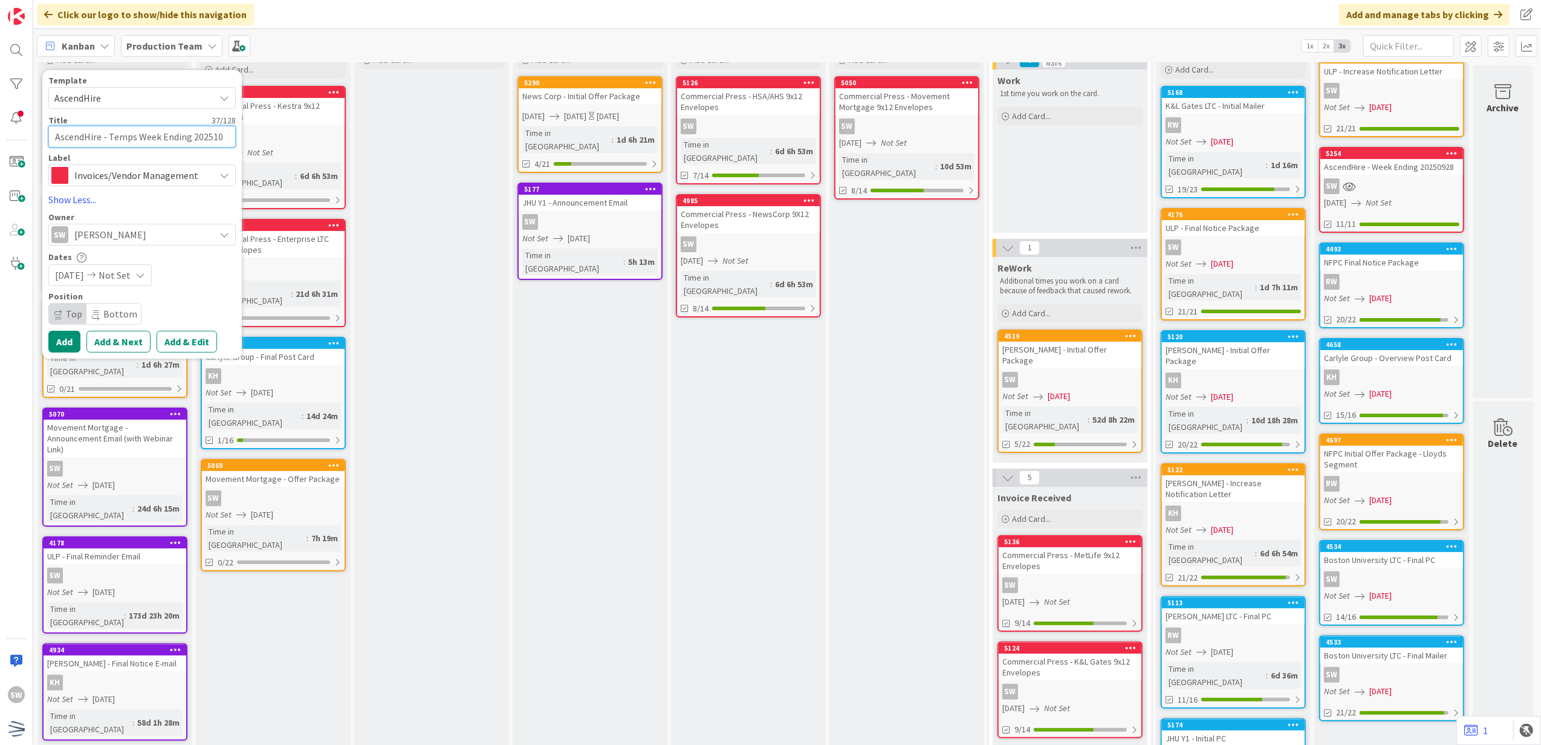
type textarea "x"
type textarea "AscendHire - Temps Week Ending 2025102"
type textarea "x"
type textarea "AscendHire - Temps Week Ending 20251023"
type textarea "x"
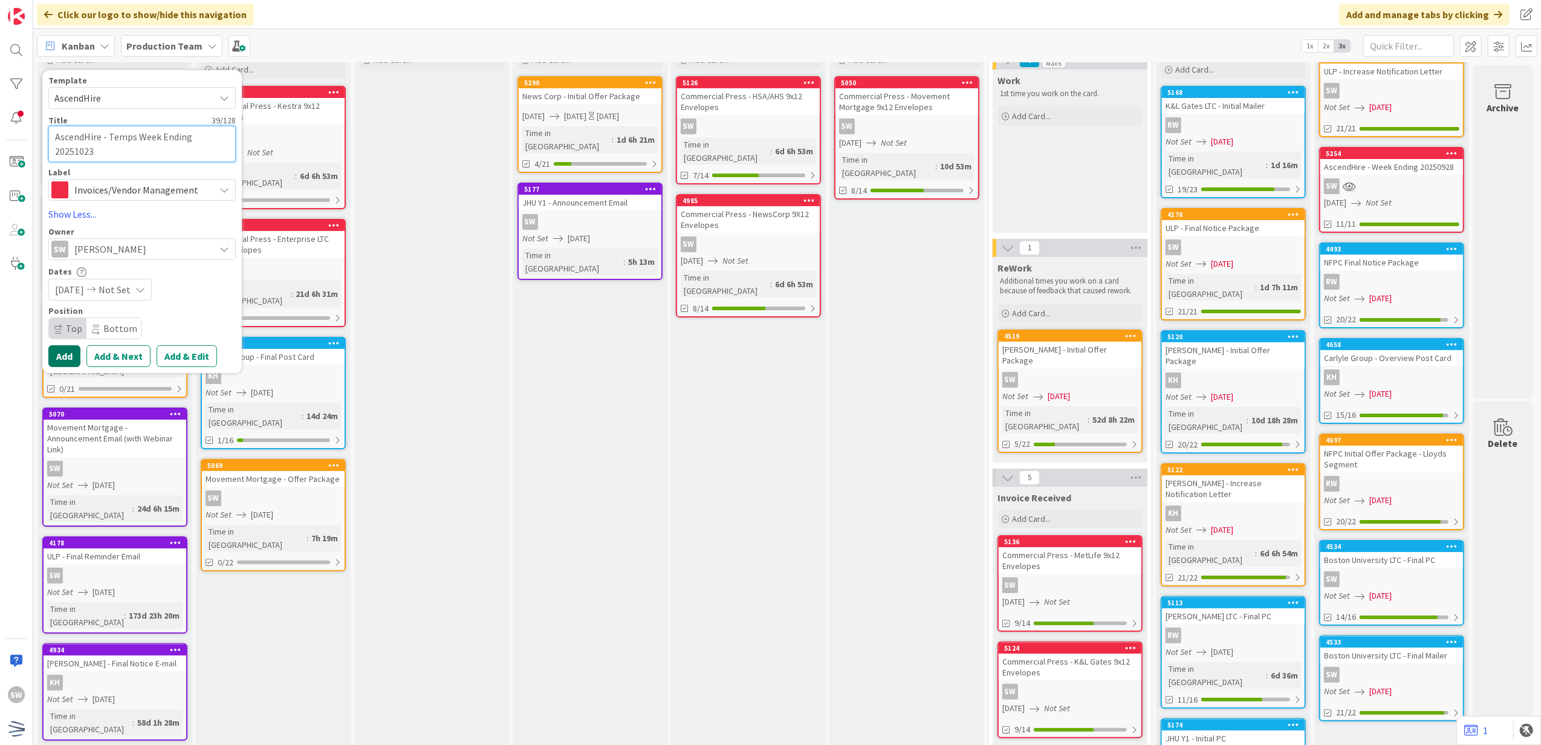
type textarea "AscendHire - Temps Week Ending 2025102"
type textarea "x"
type textarea "AscendHire - Temps Week Ending 202510"
type textarea "x"
type textarea "AscendHire - Temps Week Ending 2025101"
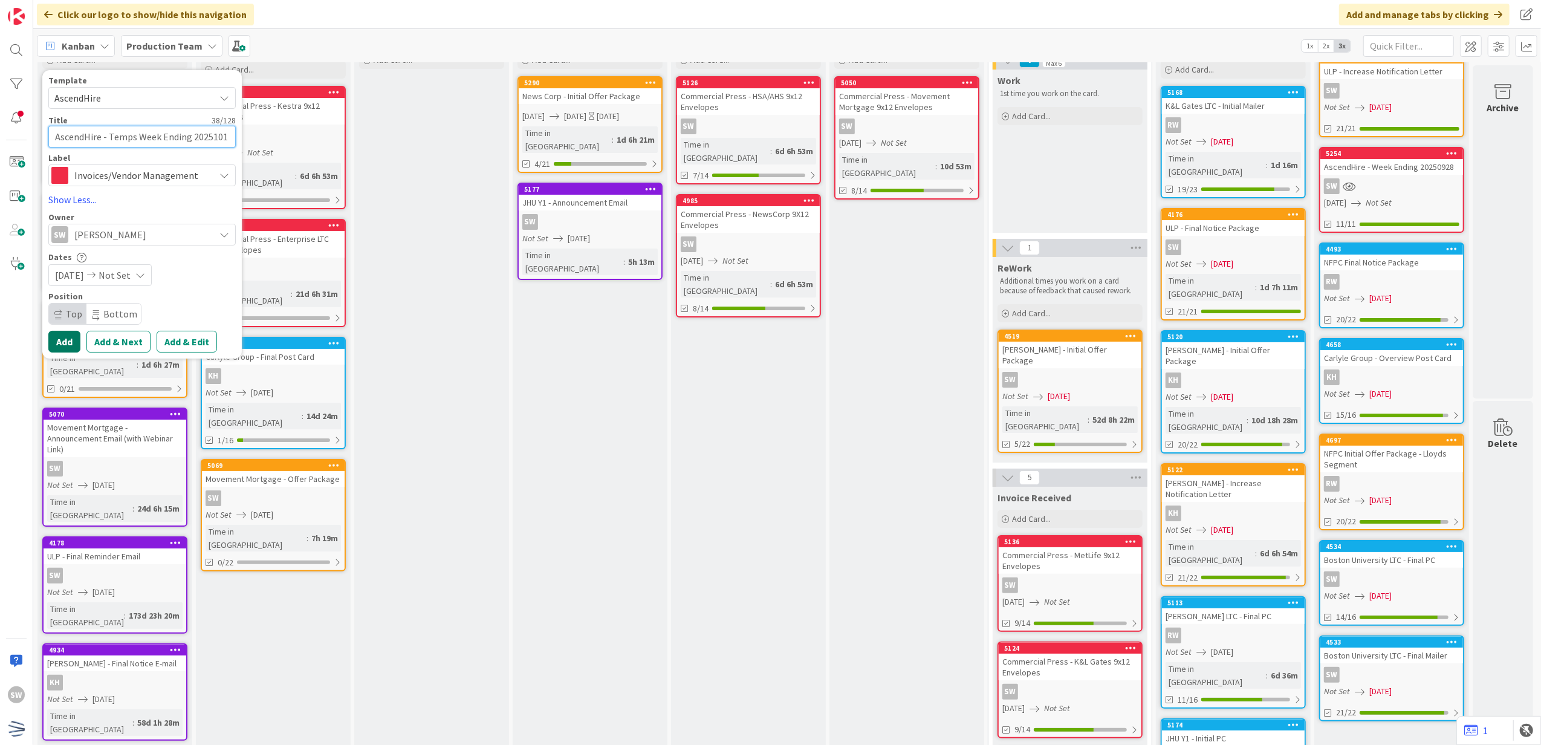
type textarea "x"
type textarea "AscendHire - Temps Week Ending 20251012"
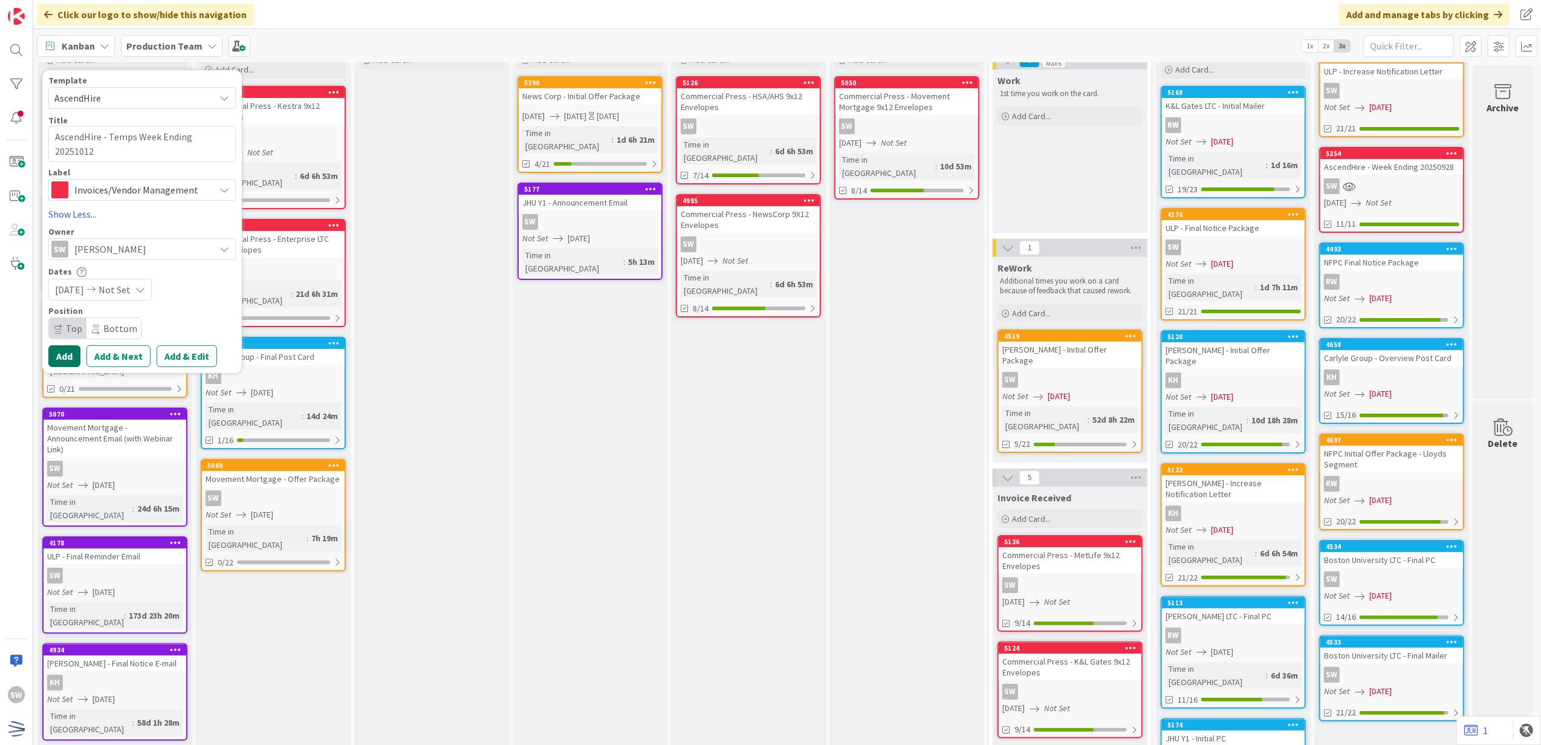
click at [57, 354] on button "Add" at bounding box center [64, 356] width 32 height 22
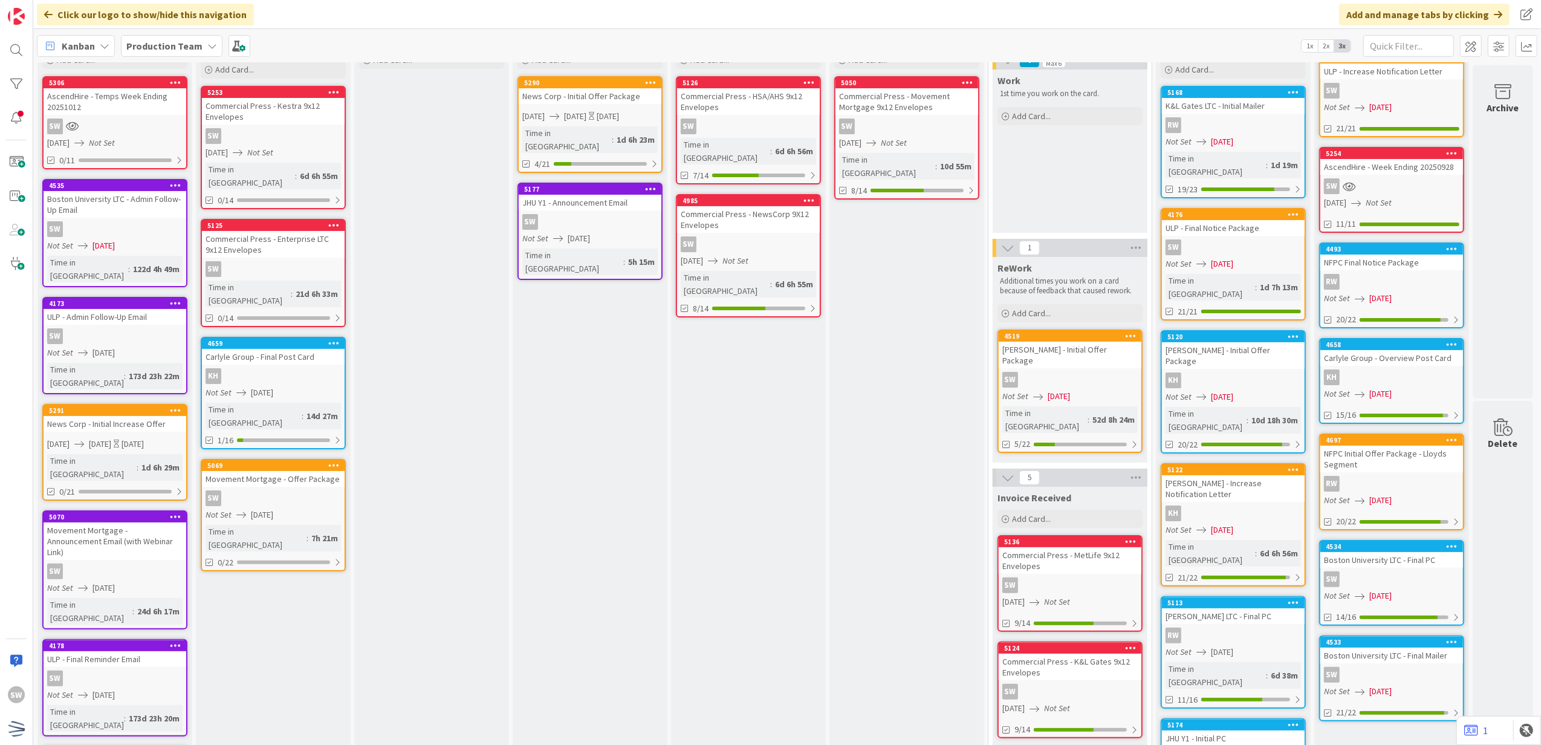
click at [102, 124] on div "SW" at bounding box center [115, 126] width 143 height 16
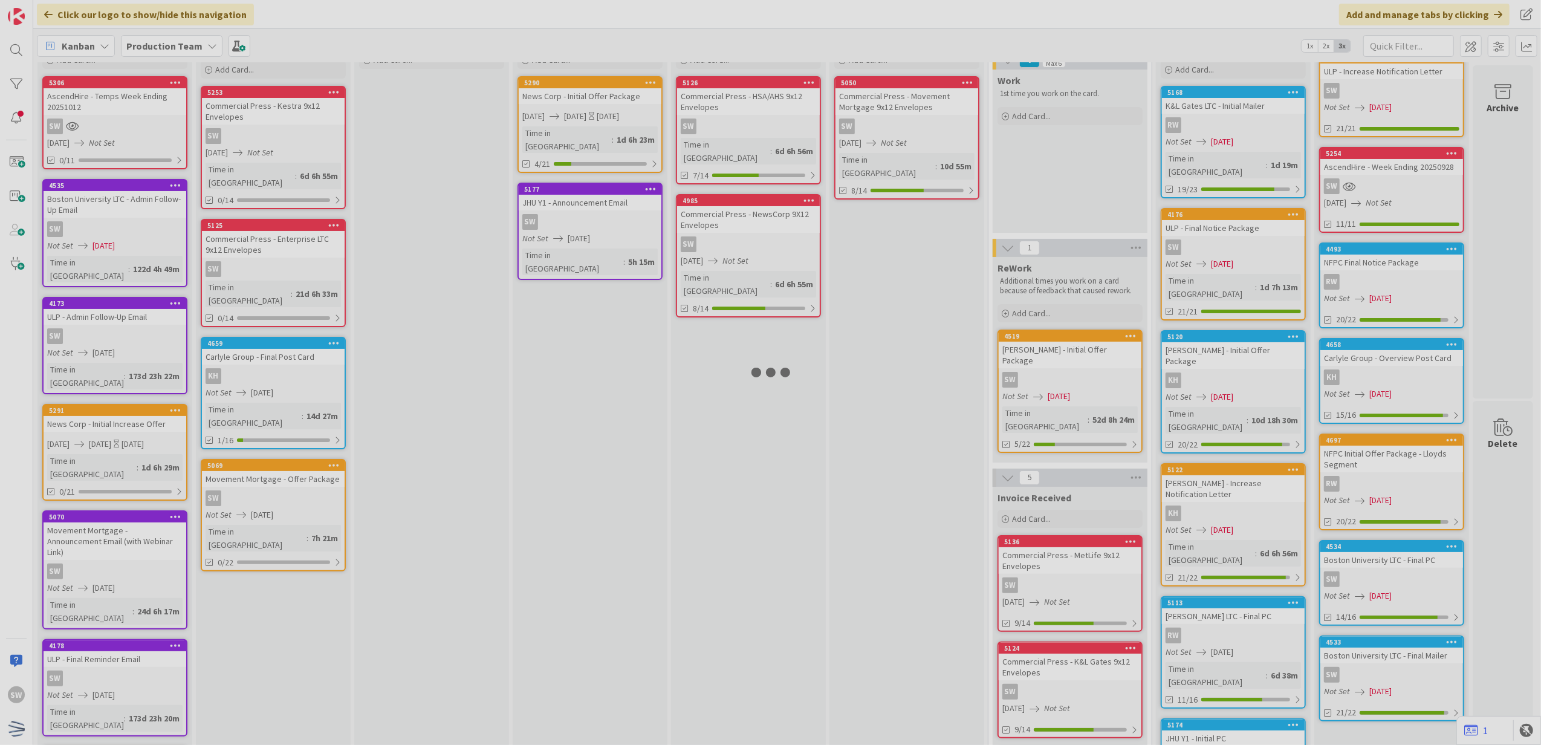
click at [102, 124] on div at bounding box center [770, 372] width 1541 height 745
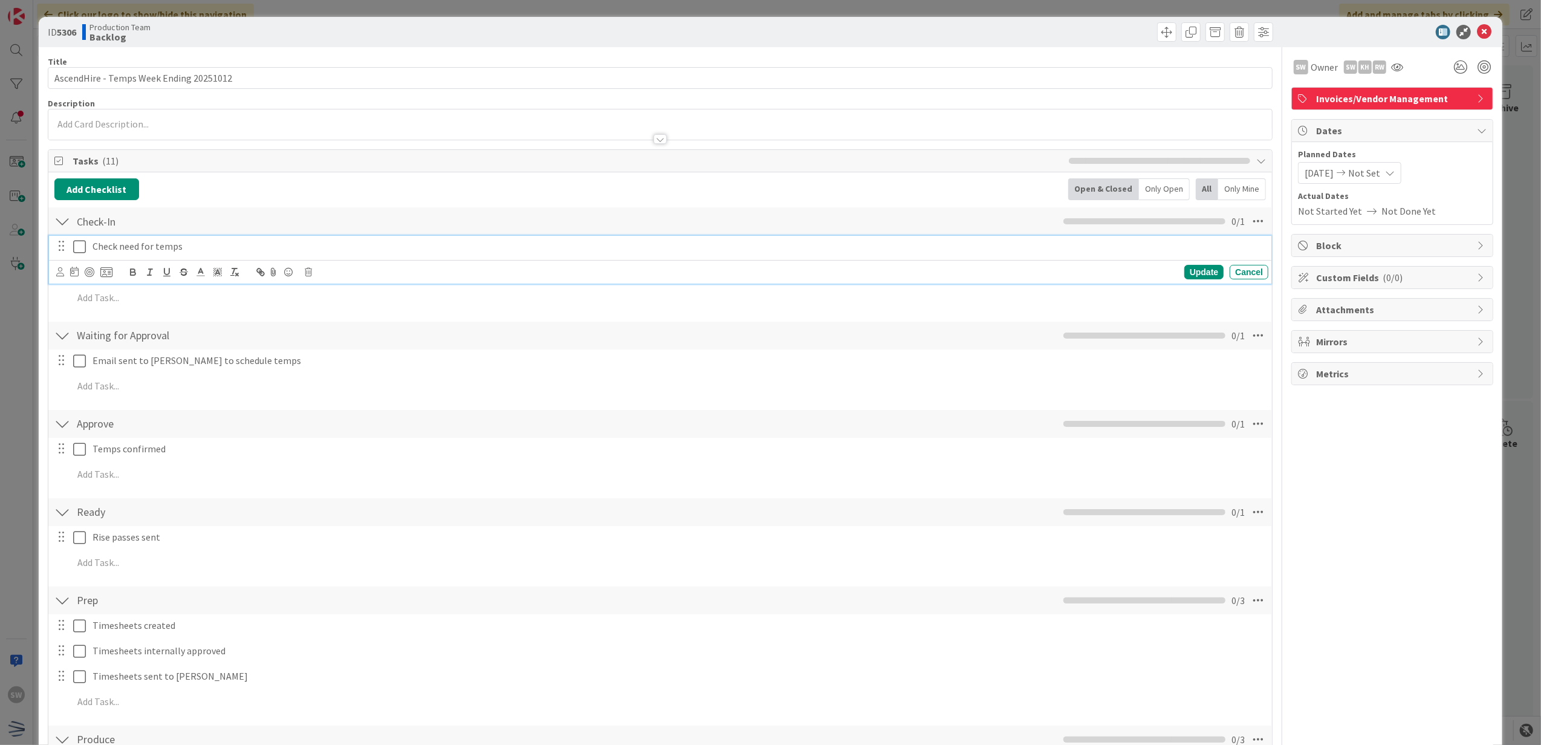
click at [74, 247] on icon at bounding box center [79, 246] width 13 height 15
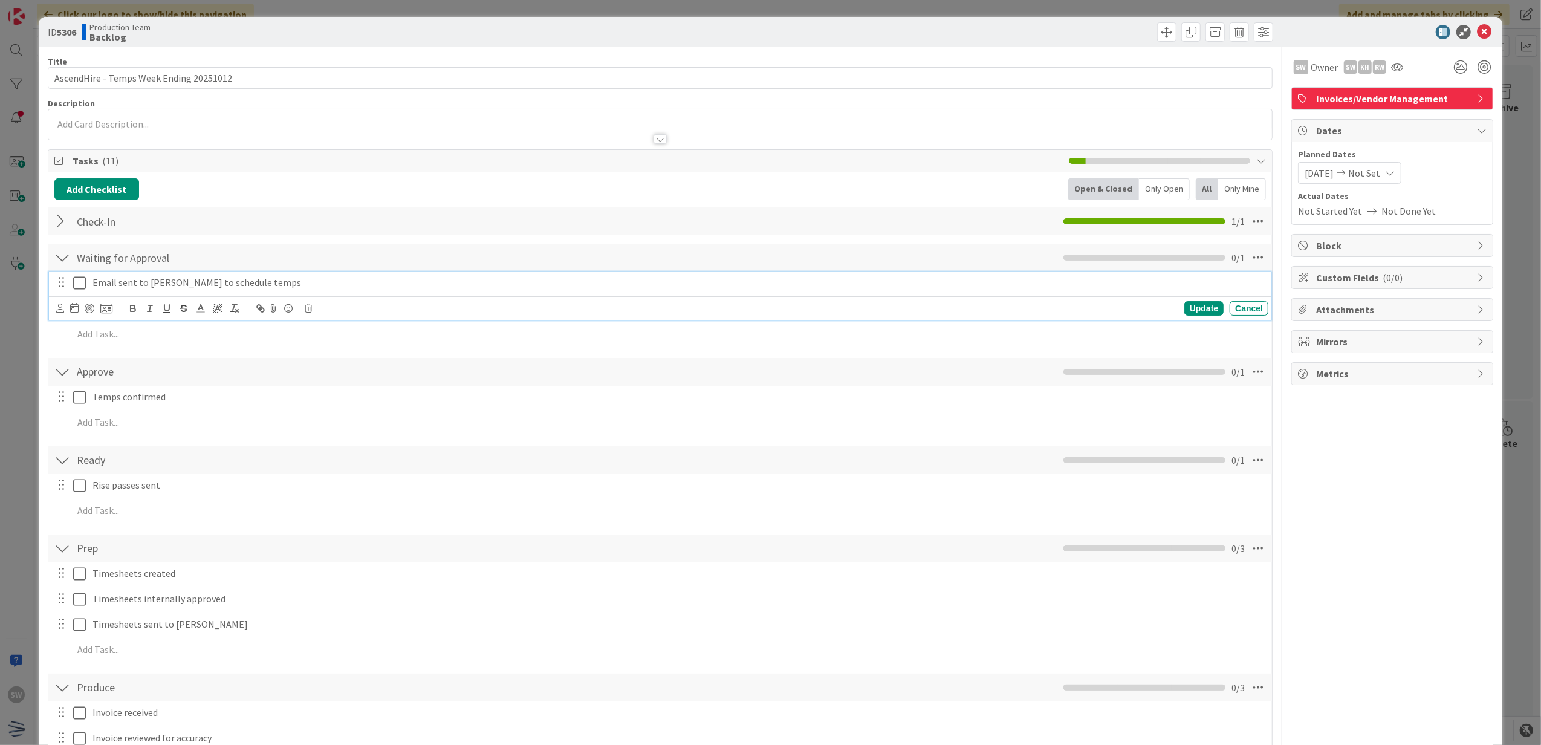
click at [75, 288] on icon at bounding box center [79, 283] width 13 height 15
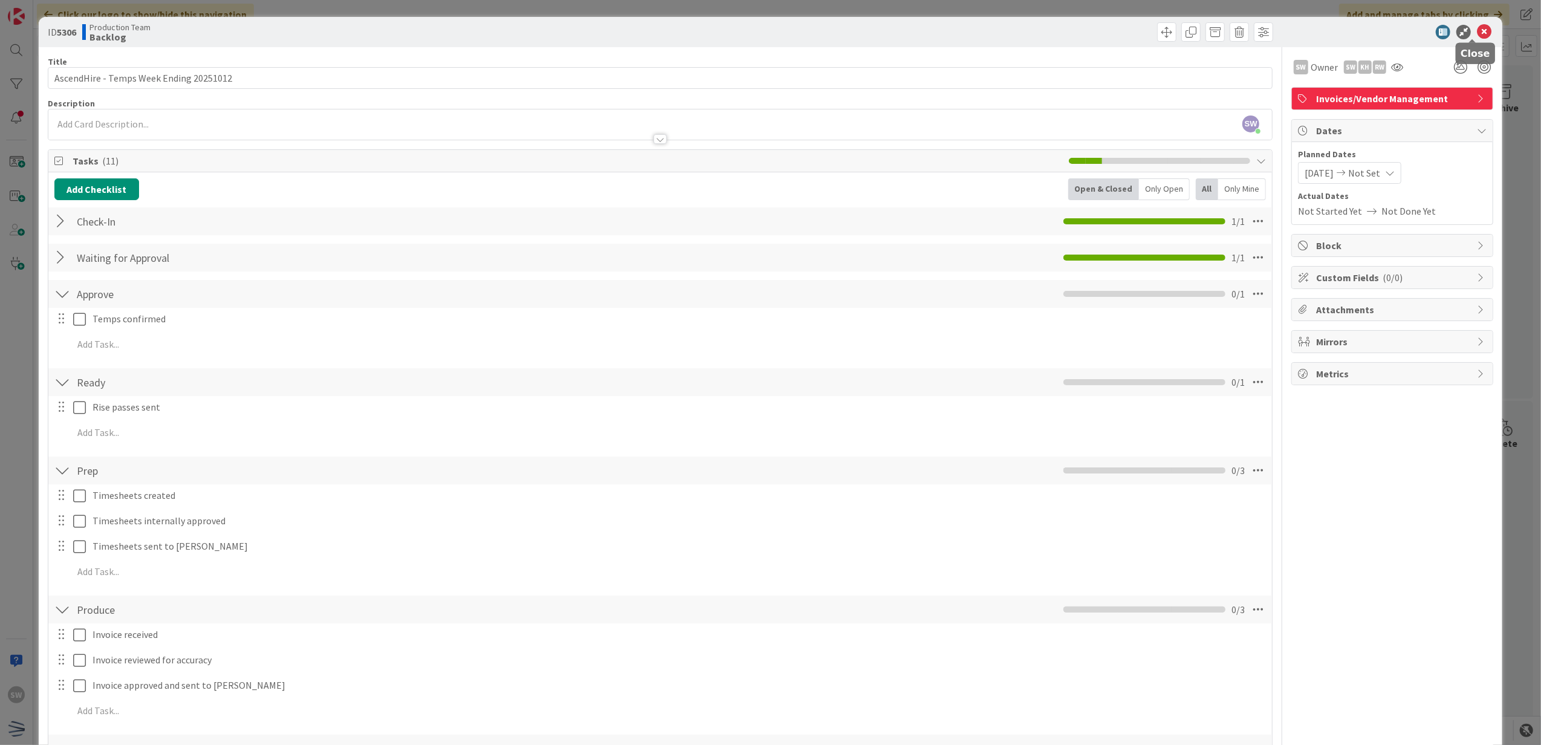
click at [1477, 33] on icon at bounding box center [1484, 32] width 15 height 15
